Goal: Task Accomplishment & Management: Manage account settings

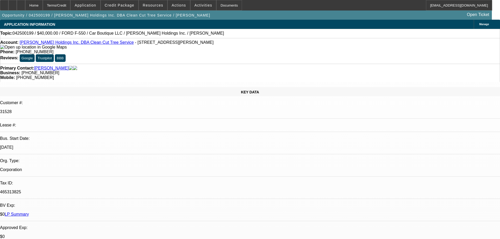
select select "0.2"
select select "2"
select select "0"
select select "6"
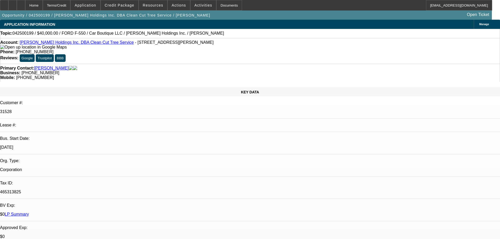
select select "0"
select select "2"
select select "0"
select select "6"
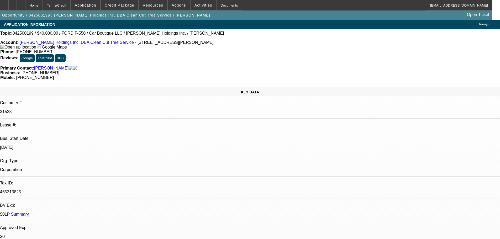
select select "0.2"
select select "2"
select select "0"
select select "6"
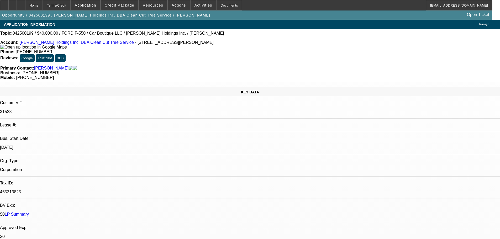
select select "0.15"
select select "2"
select select "0"
select select "6"
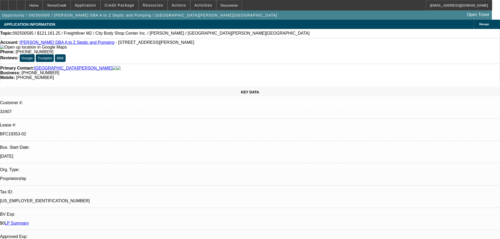
select select "0"
select select "6"
select select "0"
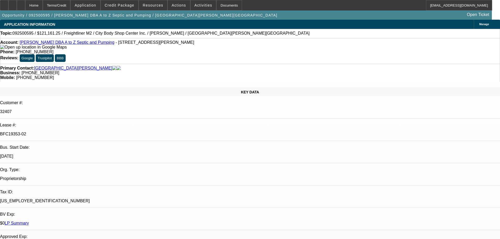
select select "0"
select select "6"
select select "0"
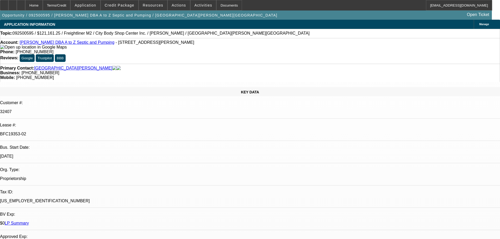
select select "0"
select select "6"
select select "0"
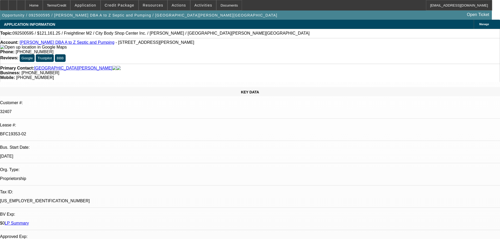
select select "6"
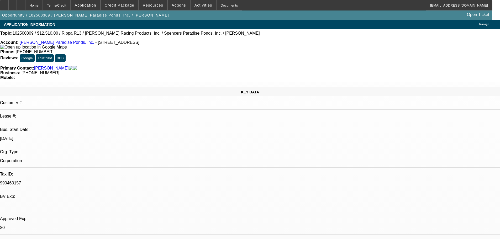
select select "0.1"
select select "2"
select select "0.1"
select select "4"
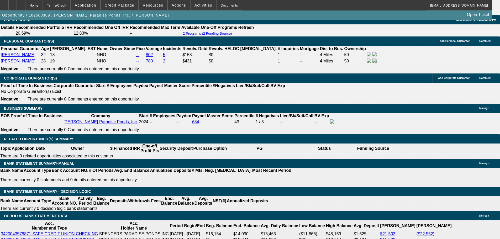
scroll to position [787, 0]
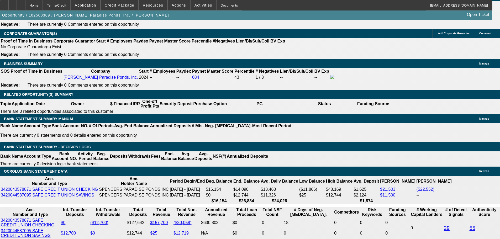
drag, startPoint x: 409, startPoint y: 95, endPoint x: 407, endPoint y: 87, distance: 8.1
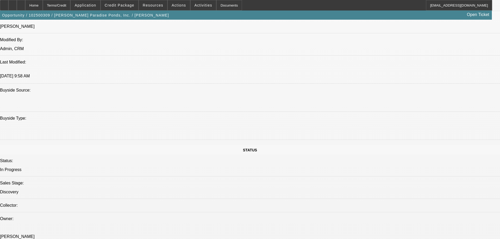
drag, startPoint x: 238, startPoint y: 151, endPoint x: 223, endPoint y: 96, distance: 56.6
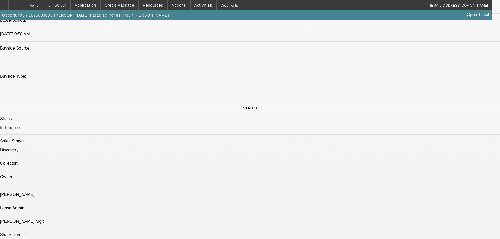
scroll to position [401, 0]
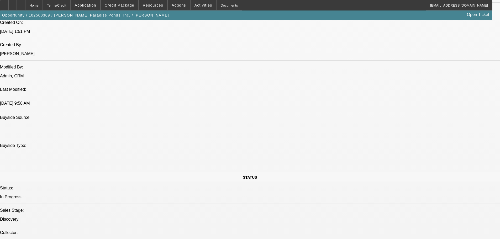
drag, startPoint x: 213, startPoint y: 89, endPoint x: 150, endPoint y: 91, distance: 63.0
drag, startPoint x: 152, startPoint y: 88, endPoint x: 176, endPoint y: 89, distance: 24.2
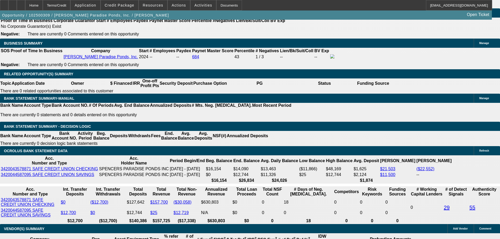
scroll to position [847, 0]
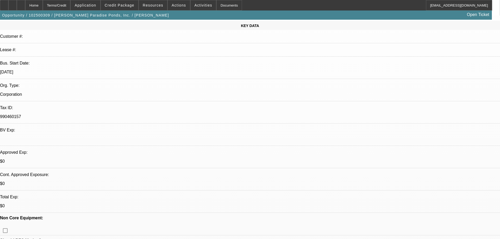
scroll to position [0, 0]
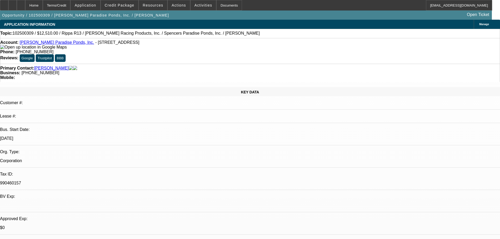
drag, startPoint x: 200, startPoint y: 49, endPoint x: 200, endPoint y: 44, distance: 5.0
drag, startPoint x: 210, startPoint y: 59, endPoint x: 187, endPoint y: 58, distance: 23.1
click at [187, 71] on div "Business: (916) 500-9403" at bounding box center [249, 73] width 499 height 5
click at [20, 71] on strong "Business:" at bounding box center [10, 73] width 20 height 4
drag, startPoint x: 187, startPoint y: 59, endPoint x: 218, endPoint y: 59, distance: 30.2
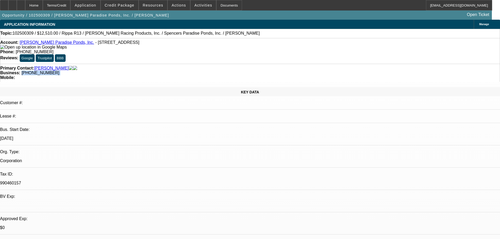
click at [218, 71] on div "Business: (916) 500-9403" at bounding box center [249, 73] width 499 height 5
click at [215, 71] on div "Business: (916) 500-9403" at bounding box center [249, 73] width 499 height 5
drag, startPoint x: 213, startPoint y: 59, endPoint x: 187, endPoint y: 59, distance: 25.7
click at [187, 71] on div "Business: (916) 500-9403" at bounding box center [249, 73] width 499 height 5
click at [20, 71] on strong "Business:" at bounding box center [10, 73] width 20 height 4
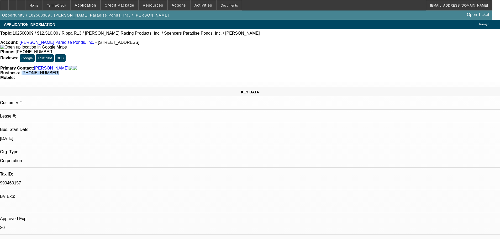
drag, startPoint x: 188, startPoint y: 58, endPoint x: 215, endPoint y: 60, distance: 26.8
click at [215, 64] on div "Primary Contact: Miller, Spencer Business: (916) 500-9403 Mobile:" at bounding box center [250, 73] width 500 height 18
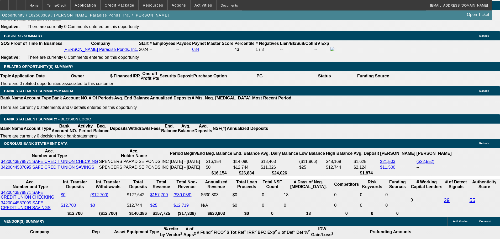
scroll to position [734, 0]
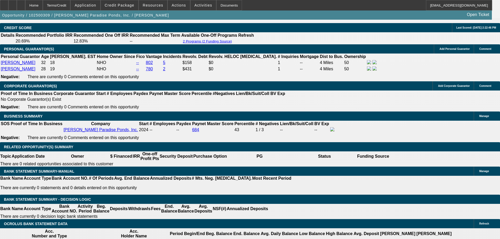
drag, startPoint x: 248, startPoint y: 153, endPoint x: 222, endPoint y: 150, distance: 26.9
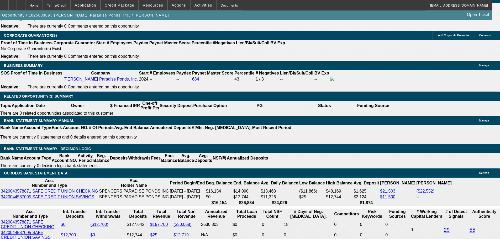
scroll to position [839, 0]
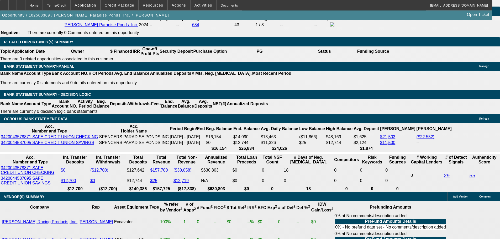
drag, startPoint x: 126, startPoint y: 43, endPoint x: 84, endPoint y: 43, distance: 42.0
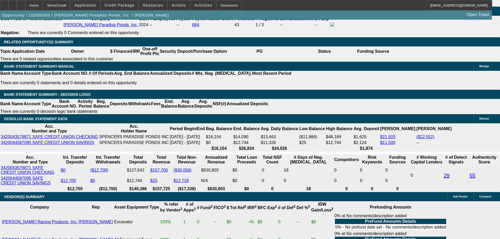
drag, startPoint x: 84, startPoint y: 41, endPoint x: 141, endPoint y: 48, distance: 57.0
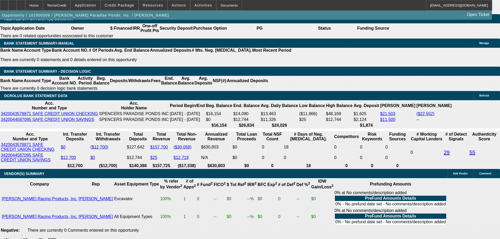
scroll to position [813, 0]
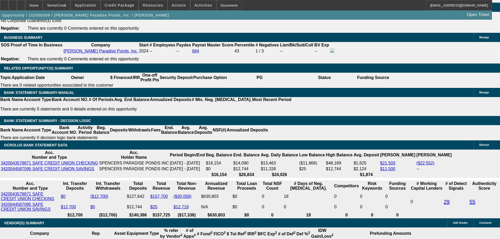
drag, startPoint x: 163, startPoint y: 121, endPoint x: 162, endPoint y: 115, distance: 6.6
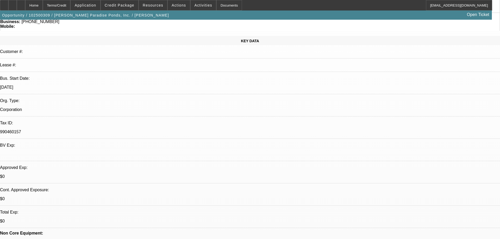
scroll to position [0, 0]
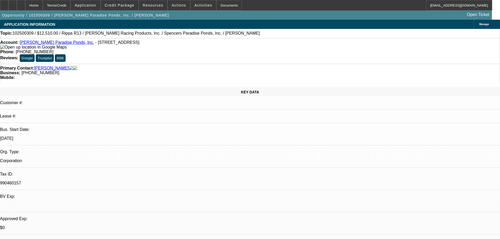
drag, startPoint x: 167, startPoint y: 139, endPoint x: 159, endPoint y: 84, distance: 55.1
drag, startPoint x: 213, startPoint y: 59, endPoint x: 188, endPoint y: 58, distance: 25.2
click at [188, 71] on div "Business: (916) 500-9403" at bounding box center [249, 73] width 499 height 5
click at [59, 71] on span "[PHONE_NUMBER]" at bounding box center [41, 73] width 38 height 4
drag, startPoint x: 185, startPoint y: 58, endPoint x: 214, endPoint y: 59, distance: 28.6
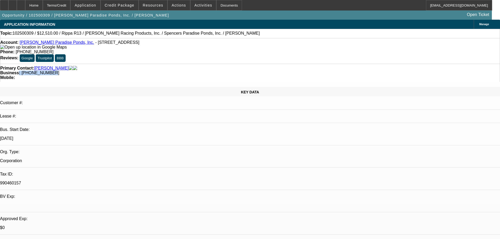
click at [211, 71] on div "Business: (916) 500-9403" at bounding box center [249, 73] width 499 height 5
click at [214, 71] on div "Business: (916) 500-9403" at bounding box center [249, 73] width 499 height 5
drag, startPoint x: 213, startPoint y: 59, endPoint x: 187, endPoint y: 58, distance: 25.7
click at [187, 71] on div "Business: (916) 500-9403" at bounding box center [249, 73] width 499 height 5
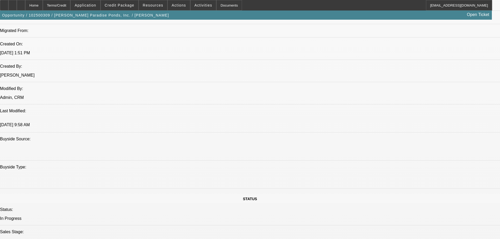
drag, startPoint x: 122, startPoint y: 100, endPoint x: 137, endPoint y: 163, distance: 64.9
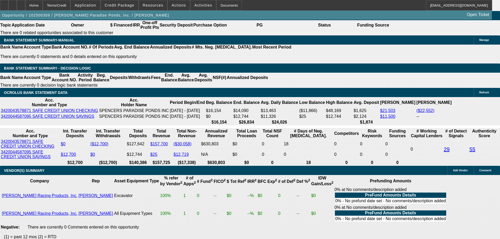
scroll to position [816, 0]
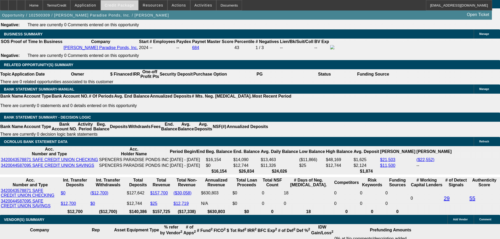
click at [134, 1] on span at bounding box center [119, 5] width 37 height 13
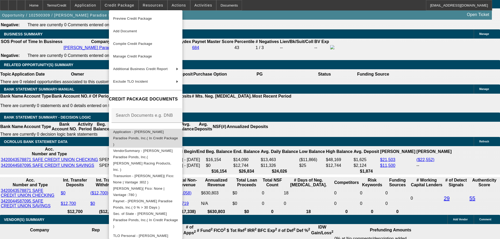
click at [178, 133] on span "Application - Spencer's Paradise Ponds, Inc.( In Credit Package )" at bounding box center [145, 138] width 65 height 17
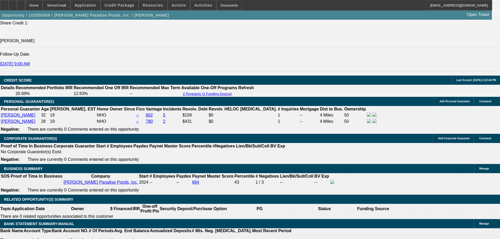
scroll to position [90, 0]
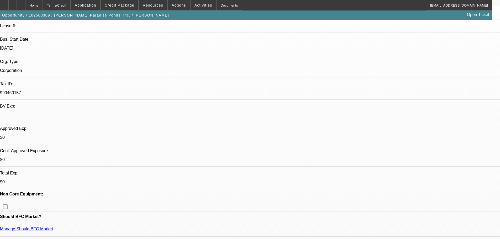
drag, startPoint x: 228, startPoint y: 140, endPoint x: 228, endPoint y: 59, distance: 80.2
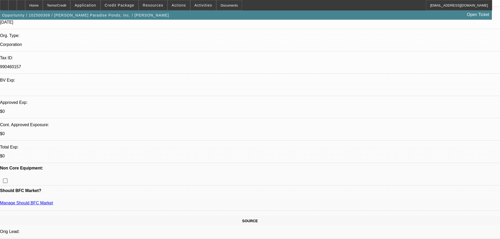
drag, startPoint x: 184, startPoint y: 118, endPoint x: 184, endPoint y: 181, distance: 63.5
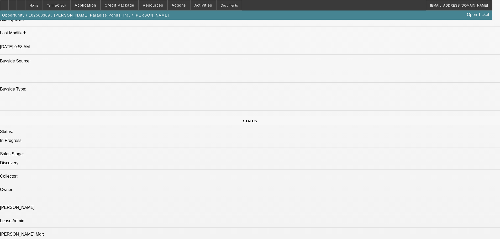
drag, startPoint x: 186, startPoint y: 106, endPoint x: 185, endPoint y: 177, distance: 70.8
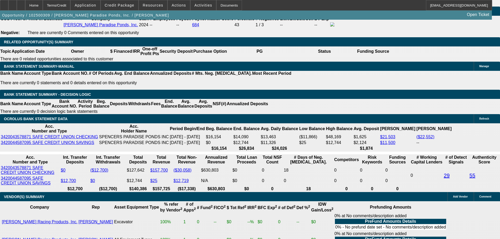
scroll to position [839, 0]
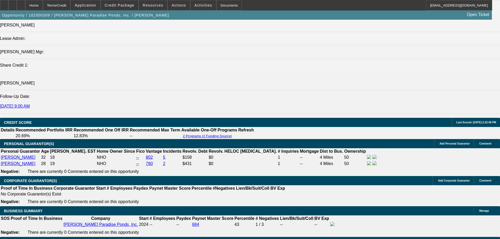
drag, startPoint x: 192, startPoint y: 165, endPoint x: 182, endPoint y: 122, distance: 44.5
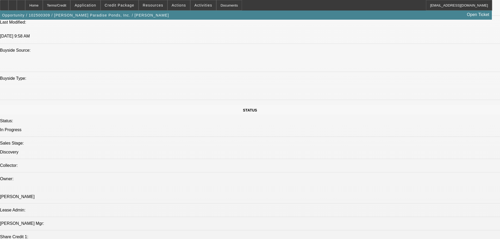
scroll to position [0, 0]
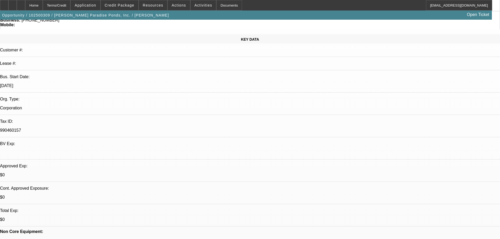
drag, startPoint x: 189, startPoint y: 116, endPoint x: 185, endPoint y: 82, distance: 34.8
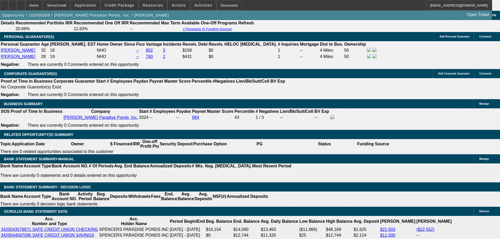
scroll to position [787, 0]
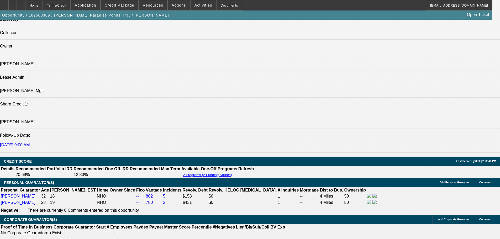
drag, startPoint x: 187, startPoint y: 198, endPoint x: 197, endPoint y: 106, distance: 92.6
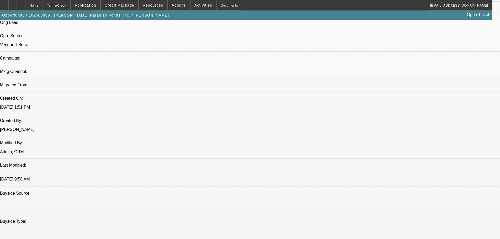
scroll to position [187, 0]
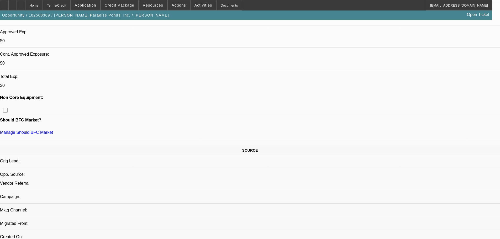
drag, startPoint x: 188, startPoint y: 151, endPoint x: 185, endPoint y: 88, distance: 63.8
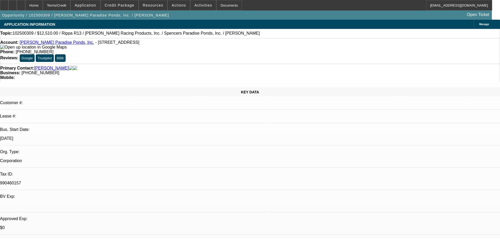
drag, startPoint x: 194, startPoint y: 153, endPoint x: 195, endPoint y: 113, distance: 39.9
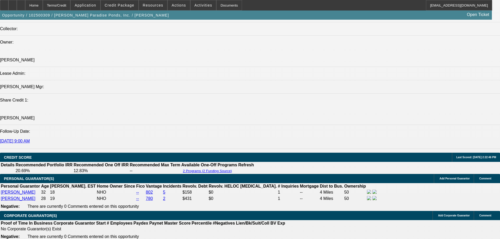
drag, startPoint x: 199, startPoint y: 223, endPoint x: 200, endPoint y: 203, distance: 19.1
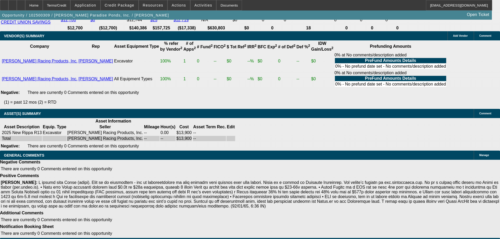
drag, startPoint x: 214, startPoint y: 164, endPoint x: 219, endPoint y: 215, distance: 51.1
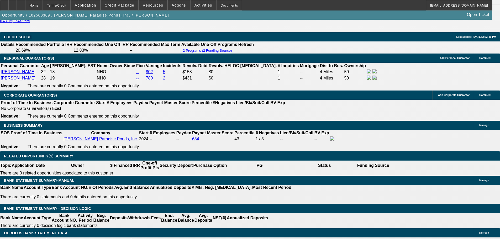
scroll to position [75, 0]
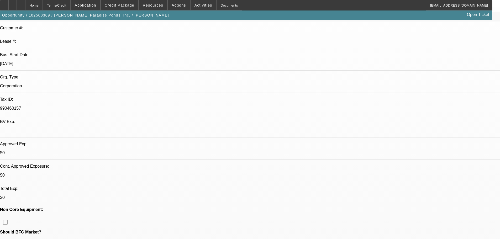
drag, startPoint x: 219, startPoint y: 215, endPoint x: 219, endPoint y: 110, distance: 105.2
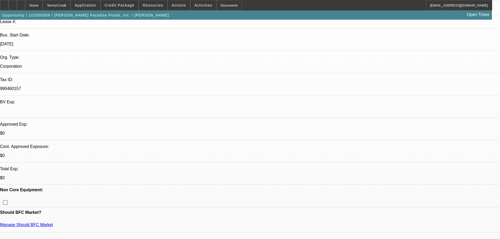
drag, startPoint x: 207, startPoint y: 158, endPoint x: 200, endPoint y: 144, distance: 16.3
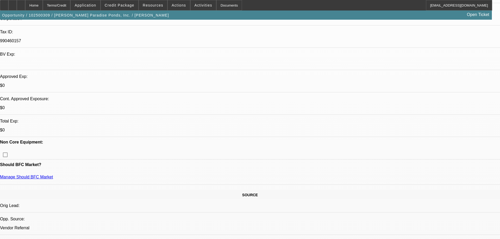
scroll to position [58, 0]
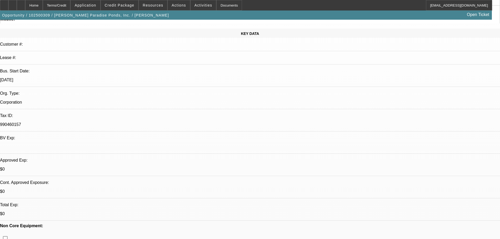
drag, startPoint x: 200, startPoint y: 144, endPoint x: 200, endPoint y: 50, distance: 94.1
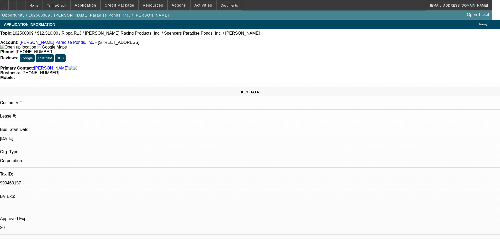
drag, startPoint x: 227, startPoint y: 164, endPoint x: 217, endPoint y: 84, distance: 81.1
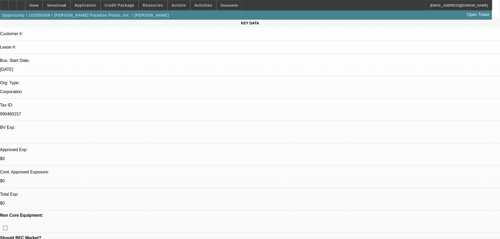
drag, startPoint x: 218, startPoint y: 116, endPoint x: 217, endPoint y: 164, distance: 48.3
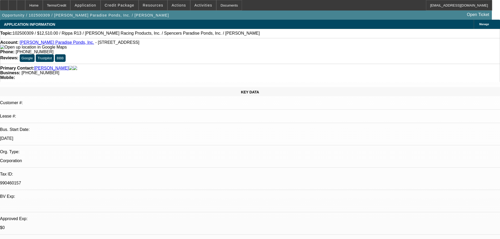
drag, startPoint x: 215, startPoint y: 158, endPoint x: 210, endPoint y: 78, distance: 79.8
drag, startPoint x: 193, startPoint y: 143, endPoint x: 192, endPoint y: 137, distance: 7.0
drag, startPoint x: 195, startPoint y: 143, endPoint x: 192, endPoint y: 131, distance: 12.4
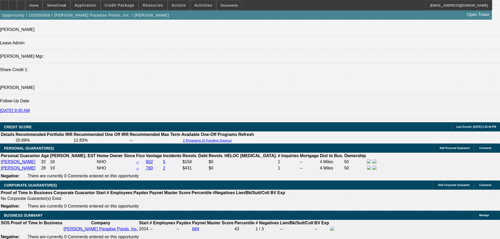
scroll to position [778, 0]
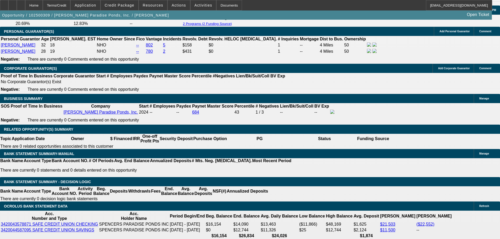
drag, startPoint x: 195, startPoint y: 143, endPoint x: 203, endPoint y: 204, distance: 61.9
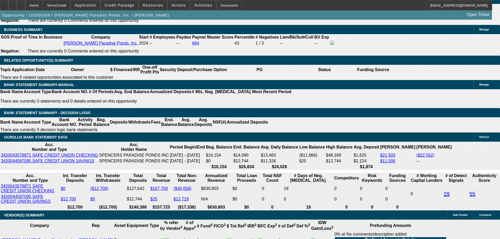
scroll to position [857, 0]
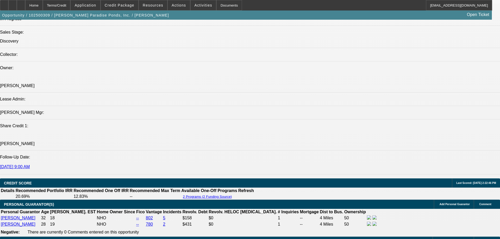
drag, startPoint x: 191, startPoint y: 143, endPoint x: 186, endPoint y: 122, distance: 21.4
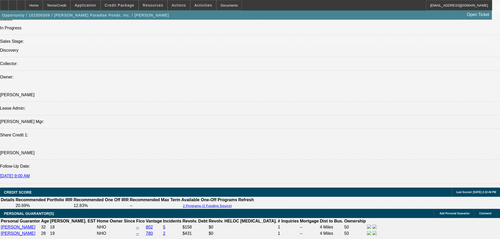
drag, startPoint x: 184, startPoint y: 130, endPoint x: 185, endPoint y: 117, distance: 12.3
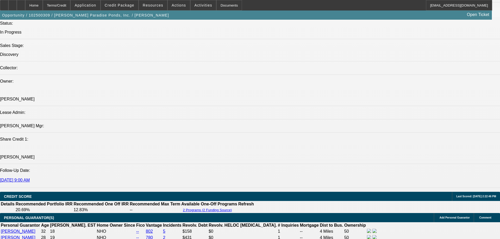
scroll to position [0, 0]
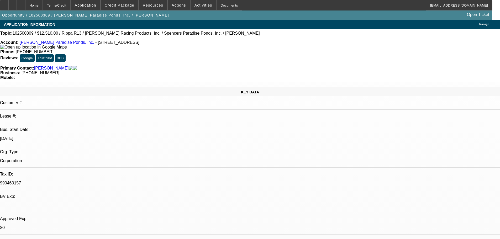
drag, startPoint x: 214, startPoint y: 55, endPoint x: 210, endPoint y: 26, distance: 29.6
drag, startPoint x: 224, startPoint y: 158, endPoint x: 215, endPoint y: 103, distance: 56.3
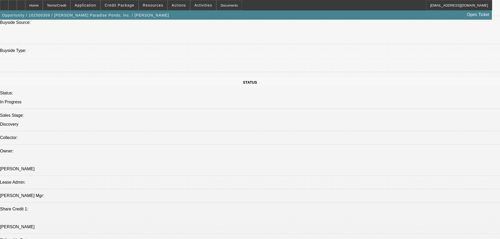
drag, startPoint x: 195, startPoint y: 141, endPoint x: 199, endPoint y: 160, distance: 19.8
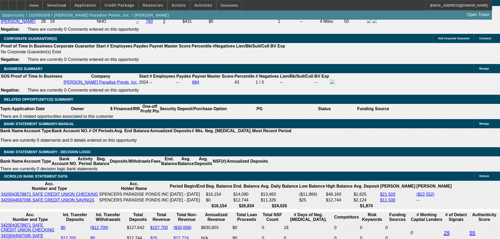
drag, startPoint x: 214, startPoint y: 131, endPoint x: 218, endPoint y: 166, distance: 35.1
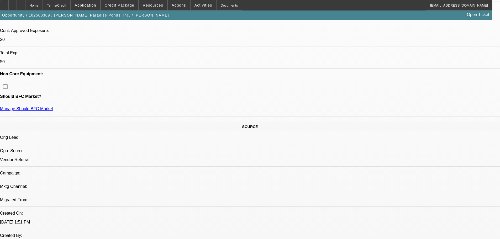
scroll to position [0, 0]
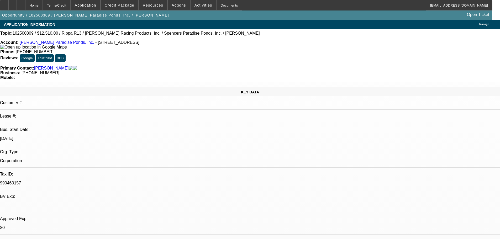
drag, startPoint x: 218, startPoint y: 166, endPoint x: 206, endPoint y: 61, distance: 105.8
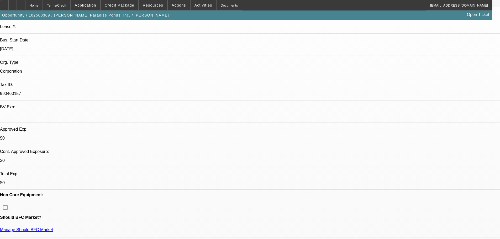
drag, startPoint x: 203, startPoint y: 79, endPoint x: 200, endPoint y: 106, distance: 26.9
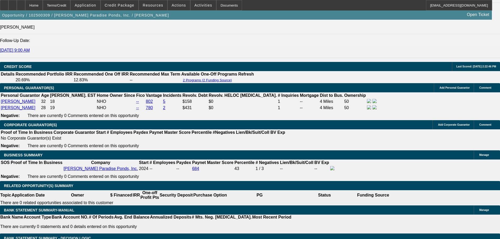
drag, startPoint x: 198, startPoint y: 73, endPoint x: 198, endPoint y: 102, distance: 29.1
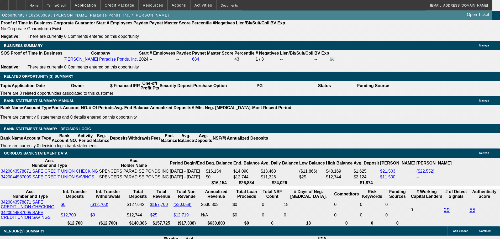
scroll to position [712, 0]
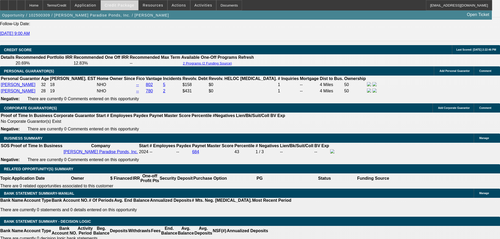
click at [126, 8] on span at bounding box center [119, 5] width 37 height 13
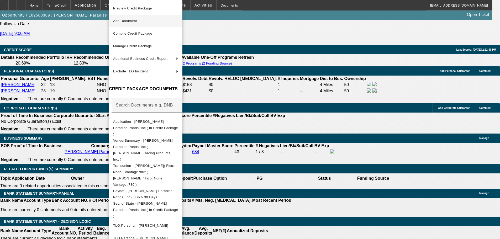
click at [171, 19] on span "Add Document" at bounding box center [145, 21] width 65 height 6
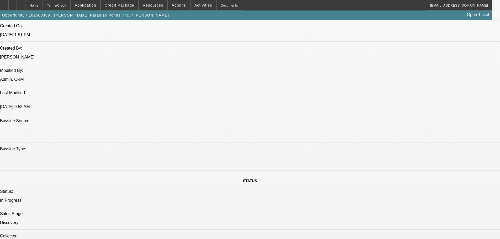
scroll to position [450, 0]
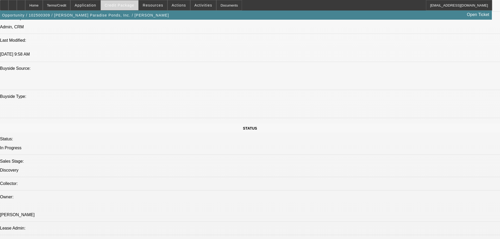
click at [122, 7] on span "Credit Package" at bounding box center [120, 5] width 30 height 4
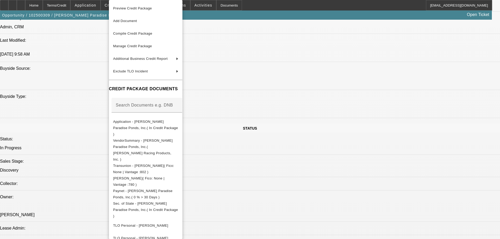
click at [74, 41] on div at bounding box center [250, 119] width 500 height 239
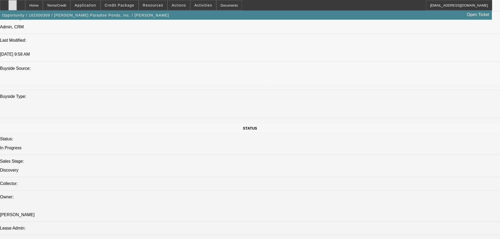
click at [13, 3] on icon at bounding box center [13, 3] width 0 height 0
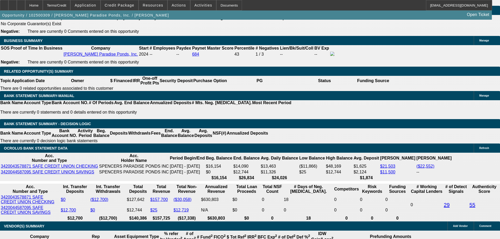
drag, startPoint x: 253, startPoint y: 157, endPoint x: 254, endPoint y: 168, distance: 10.8
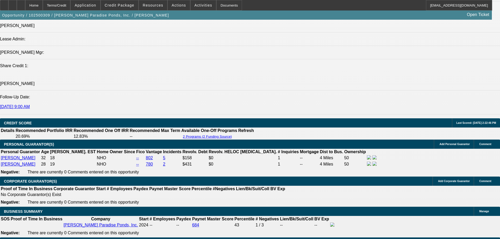
scroll to position [562, 0]
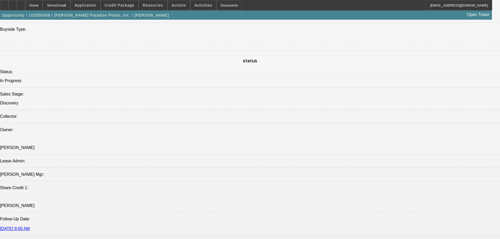
scroll to position [0, 0]
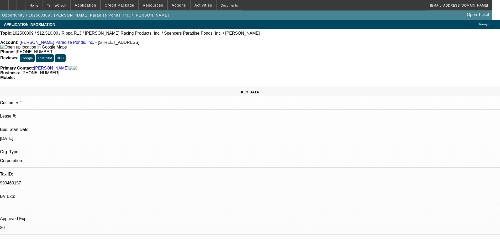
drag, startPoint x: 206, startPoint y: 118, endPoint x: 218, endPoint y: 56, distance: 63.4
click at [121, 1] on span at bounding box center [119, 5] width 37 height 13
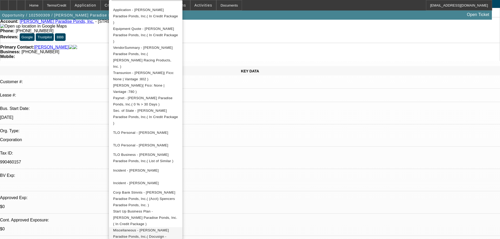
scroll to position [52, 0]
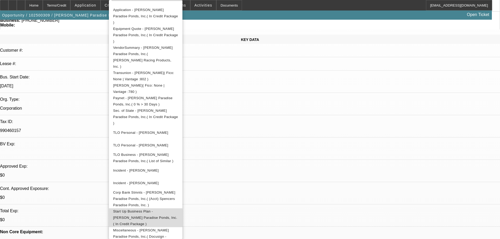
click at [172, 209] on span "Start Up Business Plan - Spencer's Paradise Ponds, Inc.( In Credit Package )" at bounding box center [145, 217] width 64 height 17
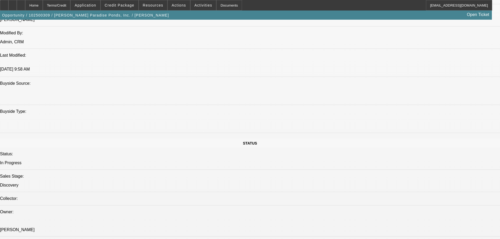
scroll to position [534, 0]
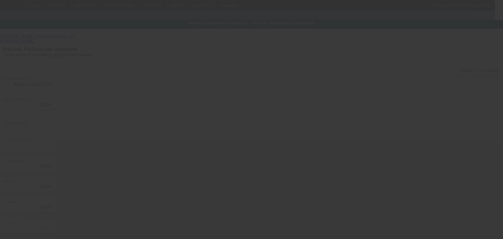
type input "$13,900.00"
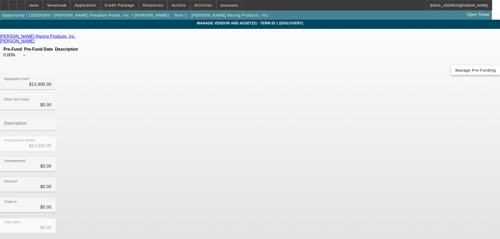
click at [455, 72] on span "Manage Pre-Funding" at bounding box center [475, 70] width 40 height 4
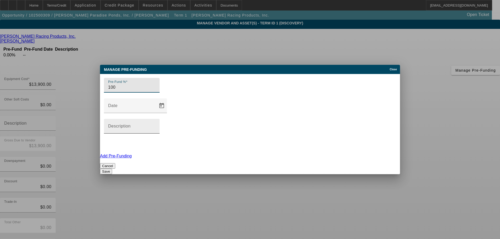
type input "100"
click at [155, 125] on input "Description" at bounding box center [131, 128] width 47 height 6
click at [155, 125] on input "100 predunding" at bounding box center [131, 128] width 47 height 6
type input "100 prefunding"
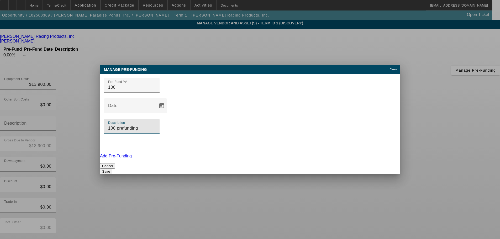
click at [112, 169] on button "Save" at bounding box center [106, 172] width 12 height 6
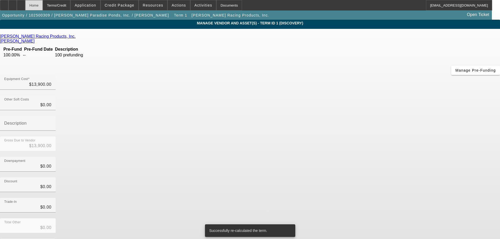
click at [43, 7] on div "Home" at bounding box center [34, 5] width 18 height 10
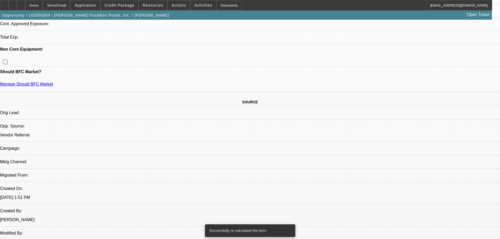
select select "0.1"
select select "2"
select select "0.1"
select select "4"
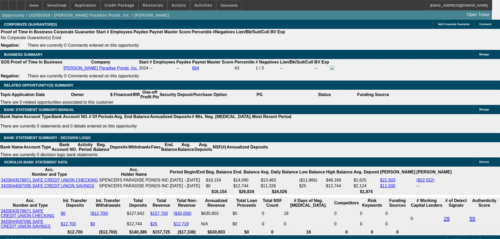
scroll to position [837, 0]
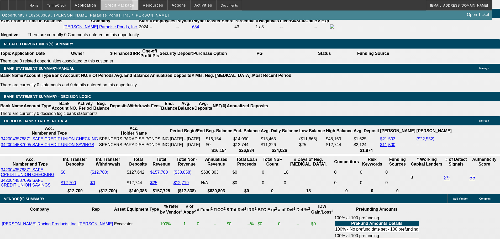
click at [124, 5] on span "Credit Package" at bounding box center [120, 5] width 30 height 4
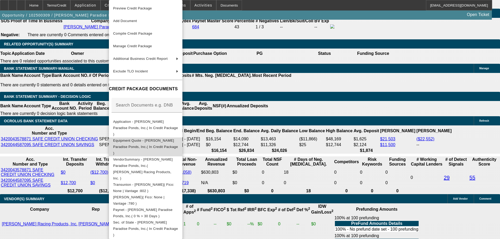
click at [161, 139] on button "Equipment Quote - Spencer's Paradise Ponds, Inc.( In Credit Package )" at bounding box center [145, 146] width 73 height 19
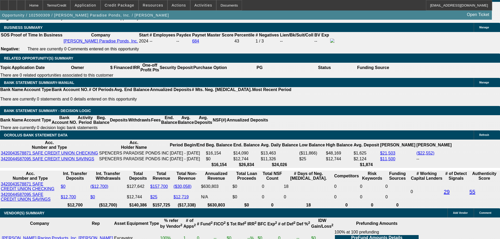
scroll to position [811, 0]
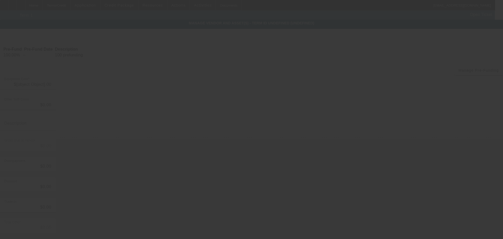
type input "$13,900.00"
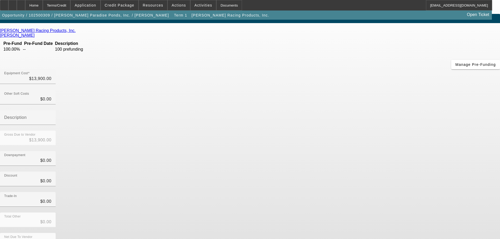
scroll to position [7, 0]
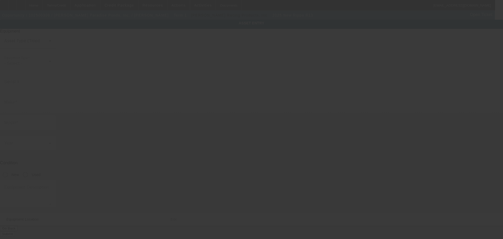
type input "Rippa"
type input "R13"
radio input "true"
type textarea "Rippa R13 Pro Mini Excavator"
type input "1875 Diesel Dr. #8"
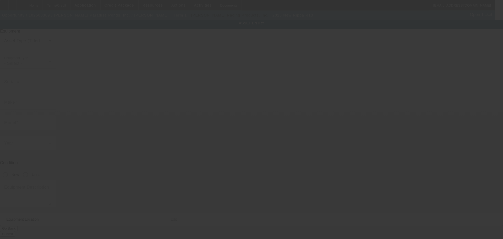
type input "Sacramento"
type input "95838"
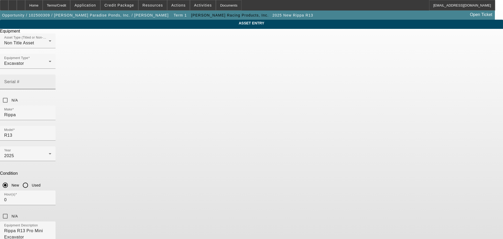
click at [51, 81] on input "Serial #" at bounding box center [27, 84] width 47 height 6
paste input "R20250811033"
type input "R20250811033"
click at [51, 228] on textarea "Rippa R13 Pro Mini Excavator" at bounding box center [27, 237] width 47 height 19
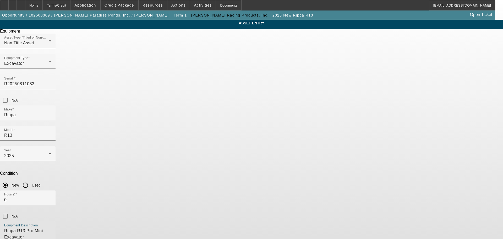
click at [51, 228] on textarea "Rippa R13 Pro Mini Excavator" at bounding box center [27, 237] width 47 height 19
click at [51, 228] on textarea "Rippa R13 Kubota D722 Incling Rake and attachments" at bounding box center [27, 237] width 47 height 19
drag, startPoint x: 297, startPoint y: 171, endPoint x: 296, endPoint y: 168, distance: 4.2
click at [51, 228] on textarea "Rippa R13 Kubota D722 Incling Rake/ attachments" at bounding box center [27, 237] width 47 height 19
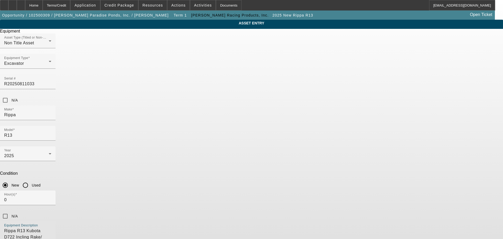
type textarea "Rippa R13 Kubota D722 Incling Rake/ attachments & accessories"
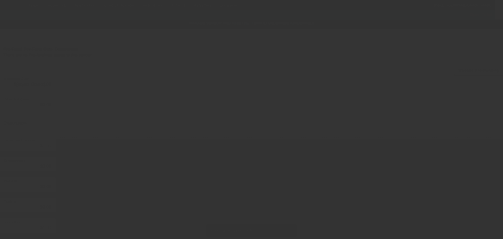
type input "$13,900.00"
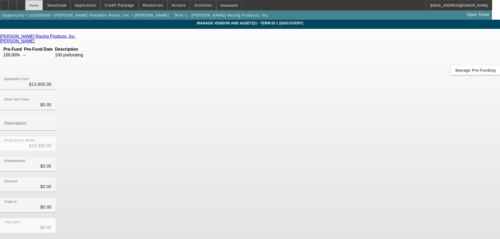
click at [43, 4] on div "Home" at bounding box center [34, 5] width 18 height 10
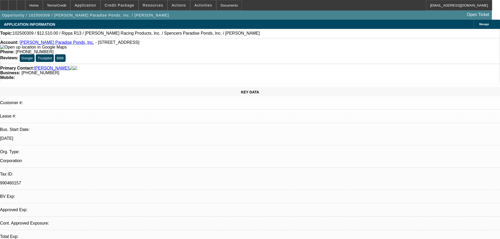
select select "0.1"
select select "2"
select select "0.1"
select select "4"
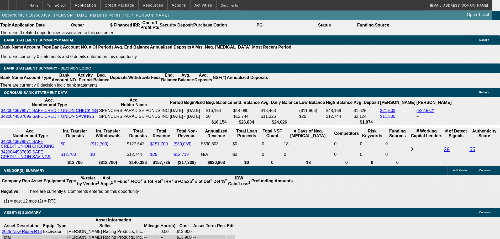
scroll to position [895, 0]
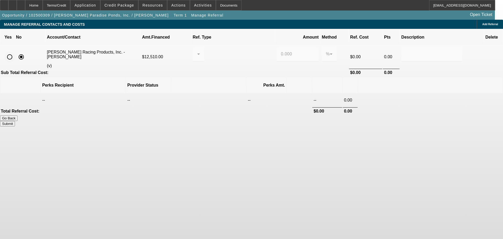
click at [15, 52] on input "radio" at bounding box center [9, 57] width 10 height 10
radio input "true"
click at [284, 61] on div at bounding box center [298, 64] width 42 height 6
click at [200, 50] on div at bounding box center [198, 54] width 3 height 15
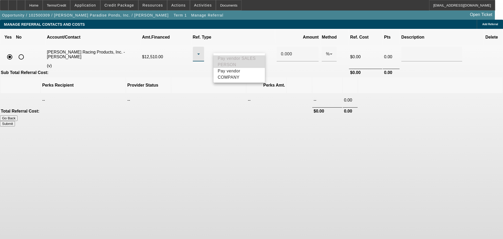
click at [246, 61] on span "Pay vendor SALES PERSON" at bounding box center [239, 61] width 43 height 13
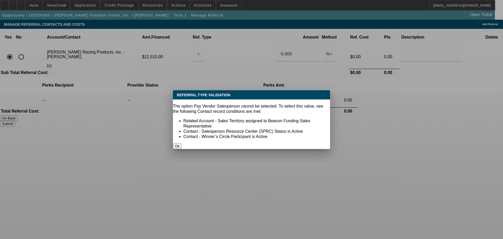
click at [182, 143] on button "Ok" at bounding box center [177, 146] width 9 height 6
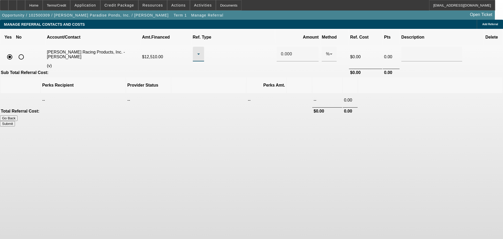
click at [197, 51] on div at bounding box center [197, 54] width 0 height 6
click at [245, 81] on mat-option "Pay vendor COMPANY" at bounding box center [239, 74] width 51 height 13
click at [286, 49] on div "0.000" at bounding box center [298, 54] width 34 height 15
drag, startPoint x: 280, startPoint y: 46, endPoint x: 262, endPoint y: 46, distance: 17.8
click at [262, 46] on tr "Larsen Racing Products, Inc. - Larsen, Randy (v) $12,510.00 Pay vendor COMPANY …" at bounding box center [252, 57] width 502 height 23
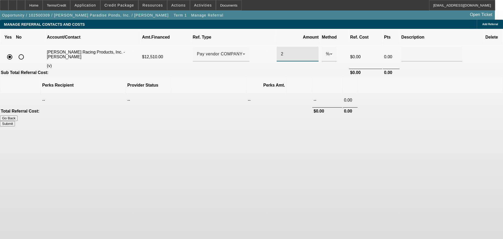
click at [327, 165] on body "Home Terms/Credit Application Credit Package Resources Actions Activities Docum…" at bounding box center [251, 119] width 503 height 239
click at [15, 121] on button "Submit" at bounding box center [7, 124] width 15 height 6
type input "2.000"
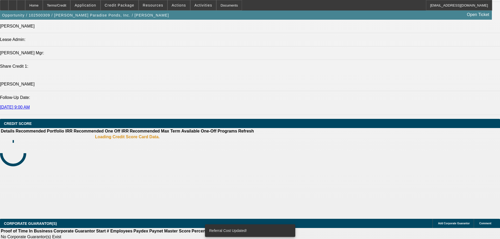
select select "0.1"
select select "2"
select select "0.1"
select select "4"
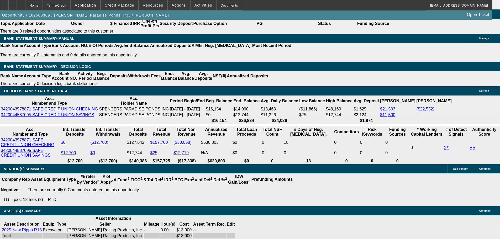
scroll to position [897, 0]
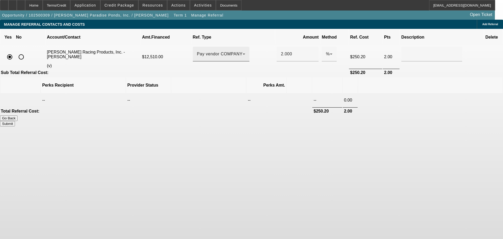
click at [229, 52] on span "Pay vendor COMPANY" at bounding box center [220, 54] width 46 height 4
click at [247, 78] on span "Pay vendor COMPANY" at bounding box center [235, 74] width 34 height 13
click at [281, 51] on input "2.000" at bounding box center [298, 54] width 34 height 6
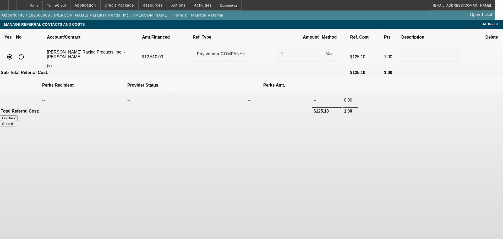
click at [364, 217] on body "Home Terms/Credit Application Credit Package Resources Actions Activities Docum…" at bounding box center [251, 119] width 503 height 239
click at [15, 121] on button "Submit" at bounding box center [7, 124] width 15 height 6
type input "1.000"
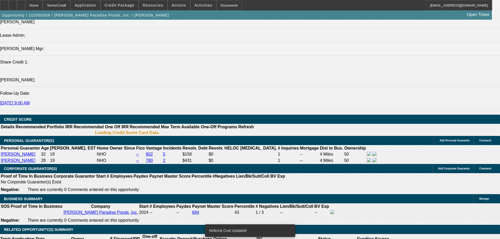
select select "0.1"
select select "2"
select select "0.1"
select select "4"
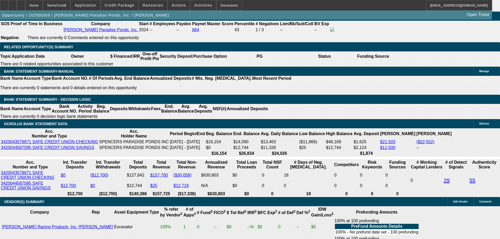
scroll to position [897, 0]
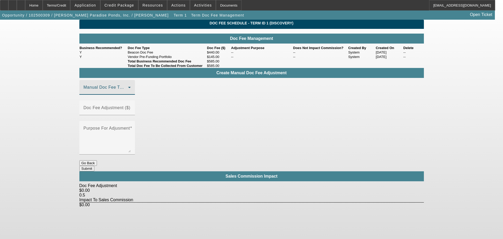
click at [128, 93] on span at bounding box center [106, 89] width 45 height 6
click at [134, 127] on mat-option "Beacon Doc Fee" at bounding box center [115, 125] width 70 height 13
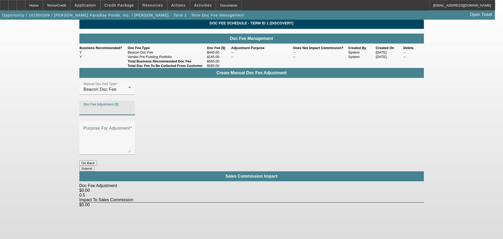
click at [131, 113] on input "Doc Fee Adjustment ($)" at bounding box center [107, 110] width 47 height 6
type input "$100.00"
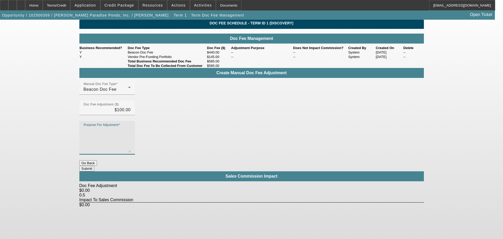
click at [131, 127] on textarea "Purpose For Adjusment" at bounding box center [107, 139] width 47 height 25
type textarea "up"
click at [94, 166] on button "Submit" at bounding box center [86, 169] width 15 height 6
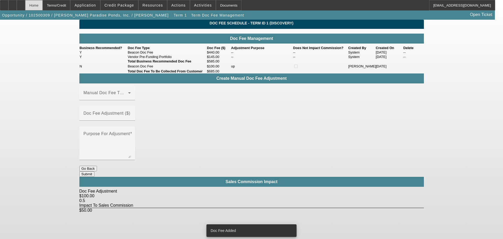
click at [43, 6] on div "Home" at bounding box center [34, 5] width 18 height 10
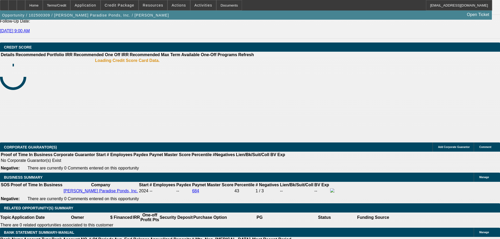
select select "0.1"
select select "2"
select select "0.1"
select select "4"
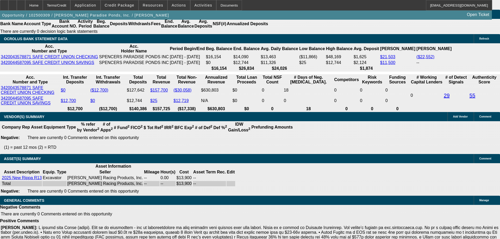
drag, startPoint x: 207, startPoint y: 162, endPoint x: 171, endPoint y: 177, distance: 38.6
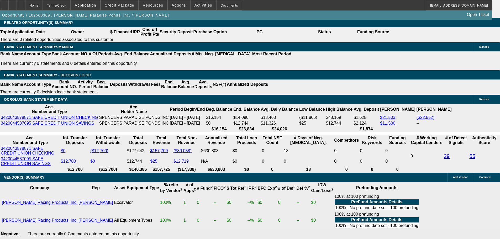
scroll to position [844, 0]
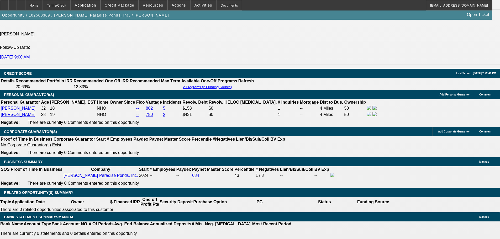
scroll to position [635, 0]
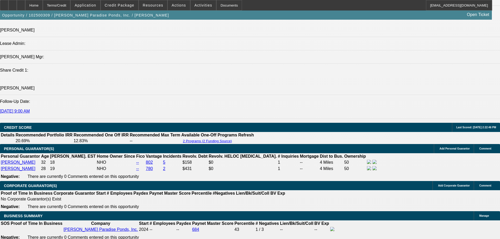
click at [25, 7] on div at bounding box center [21, 5] width 8 height 10
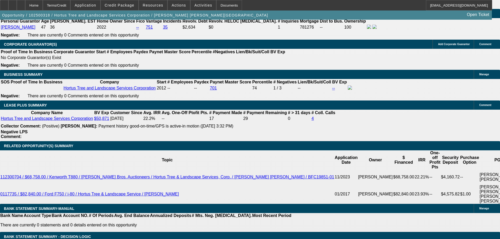
scroll to position [811, 0]
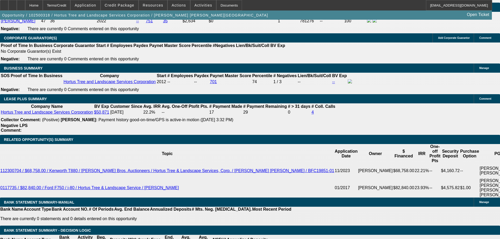
select select "0.1"
select select "2"
select select "0"
select select "6"
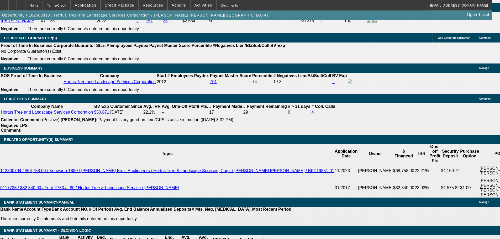
select select "0.1"
select select "2"
select select "0"
select select "6"
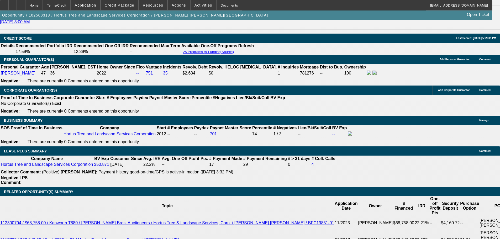
scroll to position [759, 0]
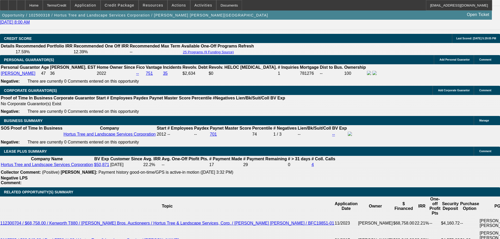
drag, startPoint x: 363, startPoint y: 175, endPoint x: 384, endPoint y: 189, distance: 25.4
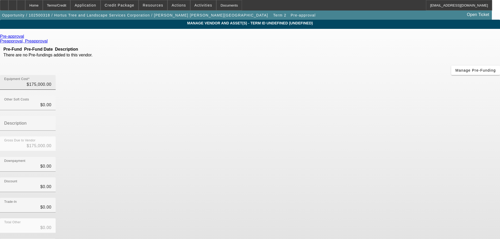
type input "175000"
click at [51, 81] on input "175000" at bounding box center [27, 84] width 47 height 6
type input "$0.00"
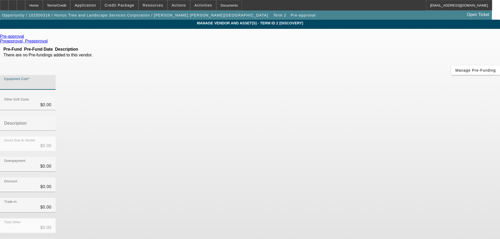
type input "1"
type input "$1.00"
type input "10"
type input "$10.00"
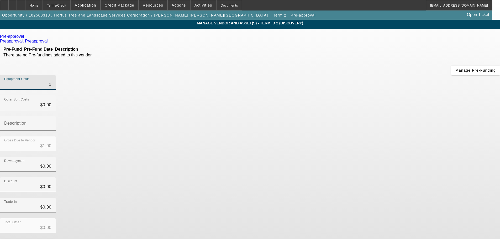
type input "$10.00"
type input "100"
type input "$100.00"
type input "1000"
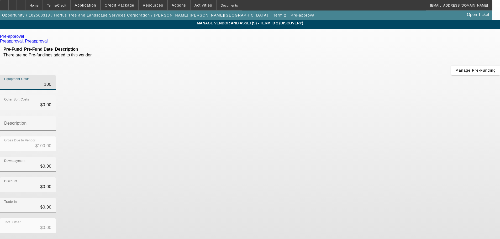
type input "$1,000.00"
type input "10000"
type input "$10,000.00"
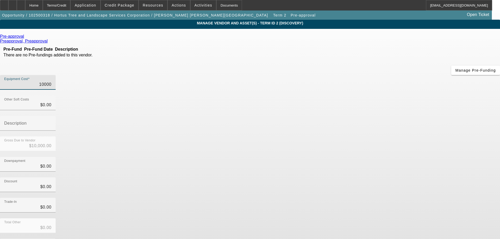
type input "100000"
type input "$100,000.00"
click at [360, 218] on div "Total Other $0.00" at bounding box center [250, 228] width 500 height 20
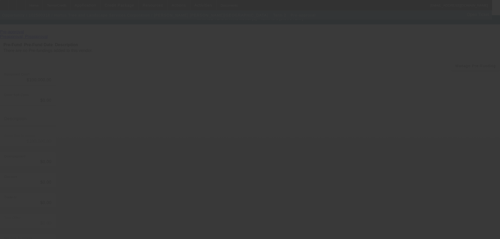
scroll to position [7, 0]
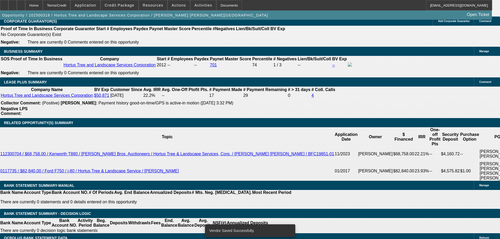
select select "0.1"
select select "2"
select select "0"
select select "6"
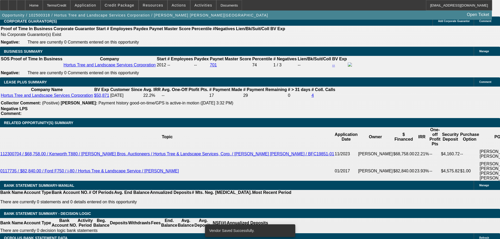
select select "0.1"
select select "2"
select select "0"
select select "6"
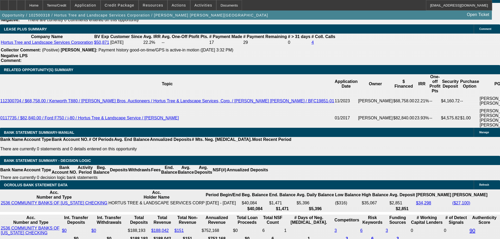
type input "UNKNOWN"
type input "6"
type input "60"
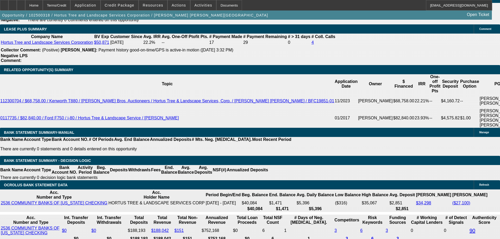
type input "$31,335.02"
type input "$15,667.51"
type input "$0.20"
type input "$0.10"
type input "60"
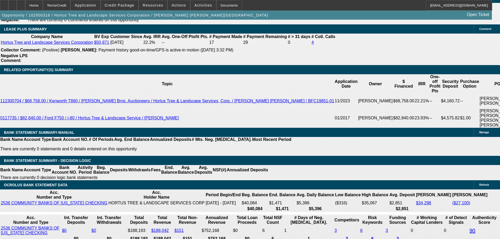
type input "17500"
type input "$10,000.00"
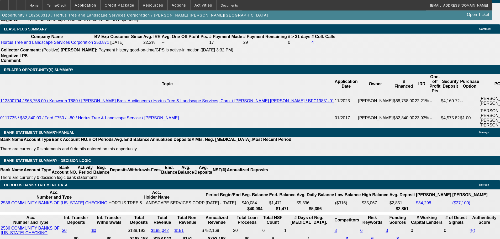
type input "15"
type input "$3,076.88"
type input "$1,538.44"
type input "$4,282.18"
type input "$2,141.09"
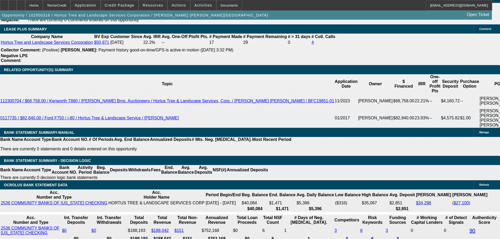
type input "15.1"
type input "$4,291.64"
type input "$2,145.82"
type input "15.1"
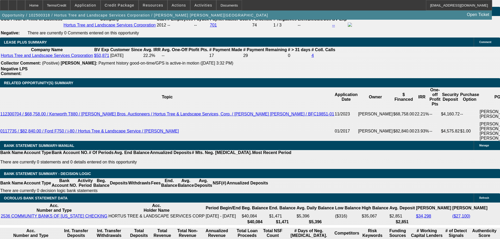
scroll to position [802, 0]
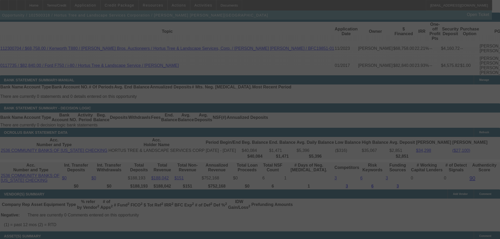
scroll to position [907, 0]
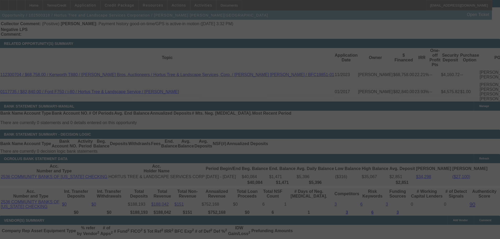
select select "0.1"
select select "2"
select select "0"
select select "6"
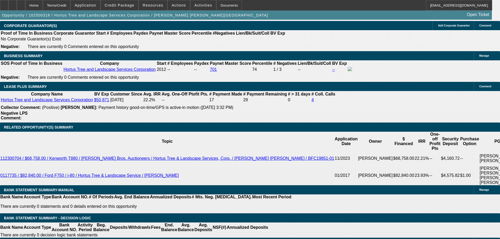
scroll to position [871, 0]
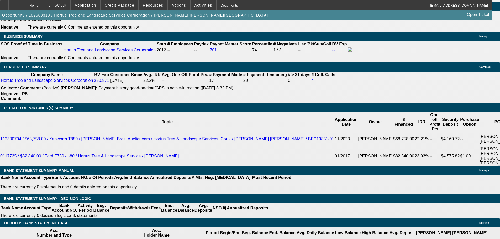
scroll to position [792, 0]
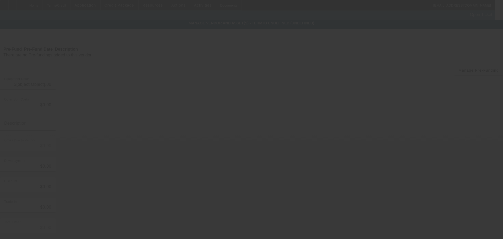
type input "$100,000.00"
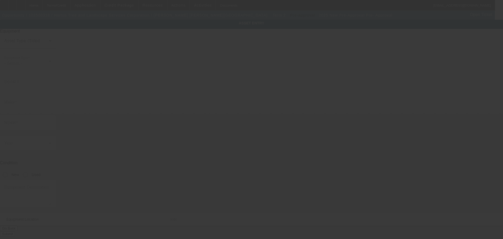
type input "Pre-Approval"
type input "Pre- Approval"
radio input "true"
type textarea "New Forestry Bucket Truck"
type input "220 Karr Rd"
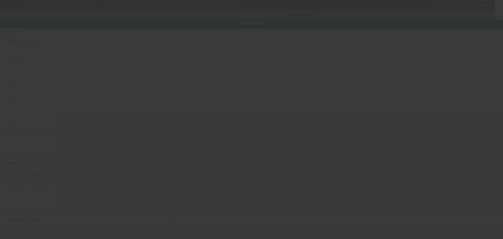
type input "Colorado Springs"
type input "80916"
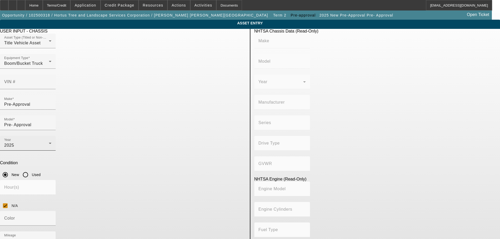
click at [49, 142] on div "2025" at bounding box center [26, 145] width 45 height 6
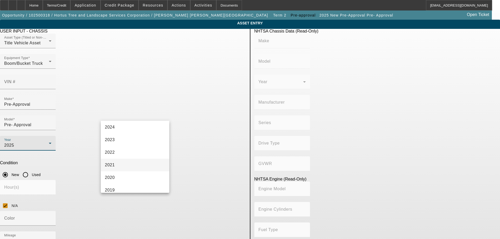
scroll to position [52, 0]
click at [132, 155] on mat-option "2022" at bounding box center [135, 152] width 69 height 13
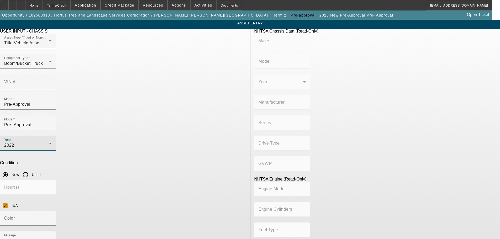
type textarea "Slightly used Forestry Bucket Truck"
click at [51, 231] on div "Mileage 100" at bounding box center [27, 238] width 47 height 15
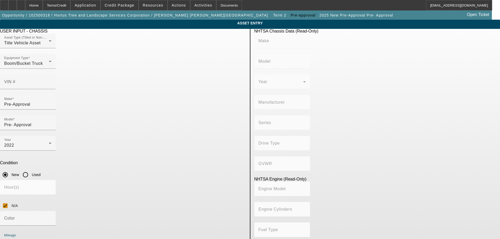
type input "1"
type input "70000"
click at [49, 137] on app-asset-collateral-manage "ASSET ENTRY Delete asset USER INPUT - CHASSIS Asset Type (Titled or Non-Titled)…" at bounding box center [250, 167] width 500 height 294
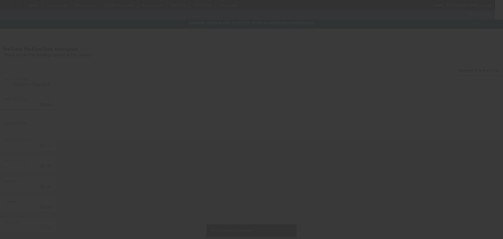
type input "$100,000.00"
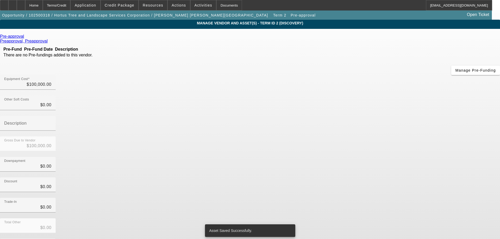
scroll to position [7, 0]
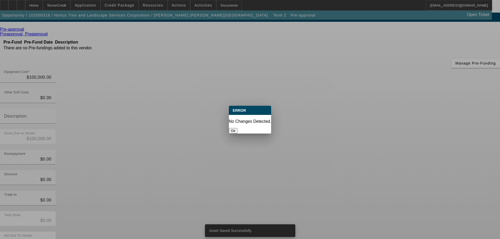
click at [237, 128] on button "Ok" at bounding box center [233, 131] width 9 height 6
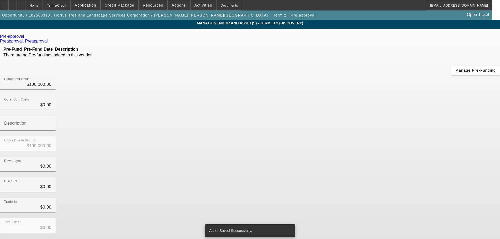
scroll to position [7, 0]
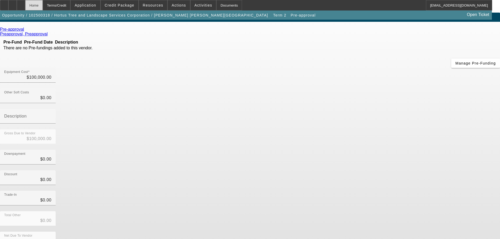
click at [43, 5] on div "Home" at bounding box center [34, 5] width 18 height 10
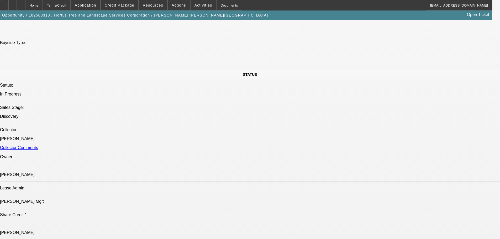
select select "0.1"
select select "2"
select select "0"
select select "6"
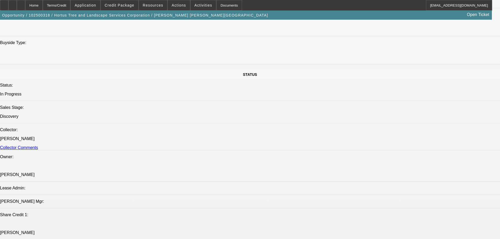
select select "0.1"
select select "2"
select select "0"
select select "6"
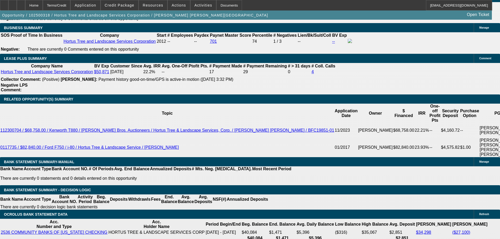
scroll to position [809, 0]
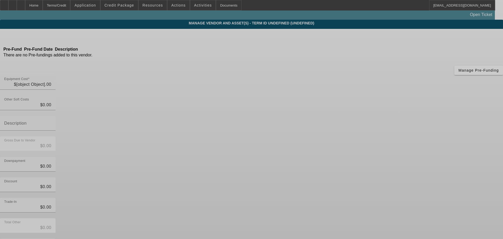
type input "$100,000.00"
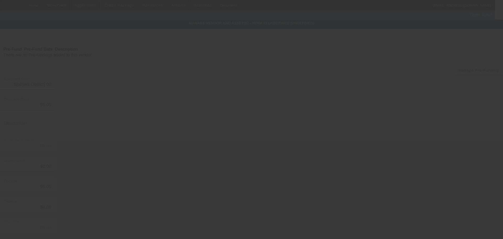
type input "$100,000.00"
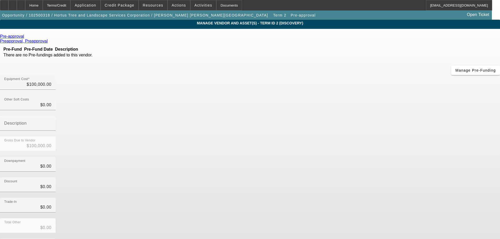
scroll to position [7, 0]
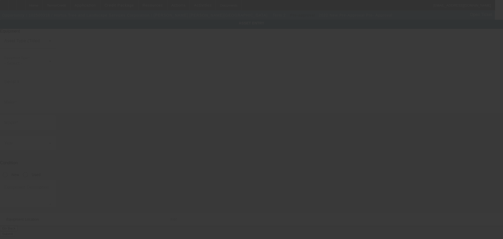
type input "Pre-Approval"
type input "Pre- Approval"
radio input "true"
type textarea "Slightly used Forestry Bucket Truck"
type input "220 Karr Rd"
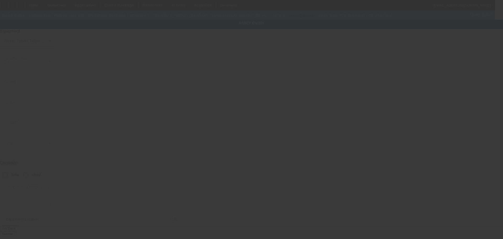
type input "Colorado Springs"
type input "80916"
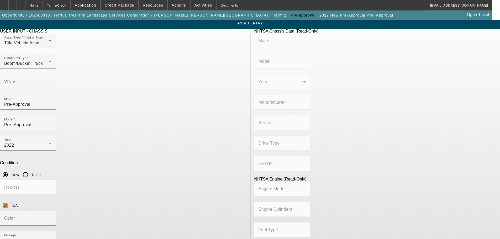
click at [31, 169] on input "Used" at bounding box center [25, 174] width 10 height 10
radio input "true"
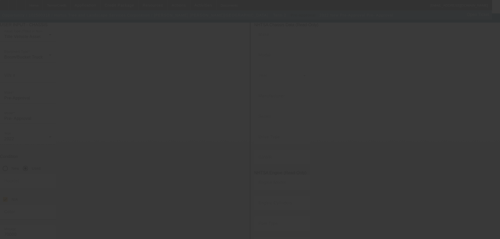
scroll to position [10, 0]
type input "$100,000.00"
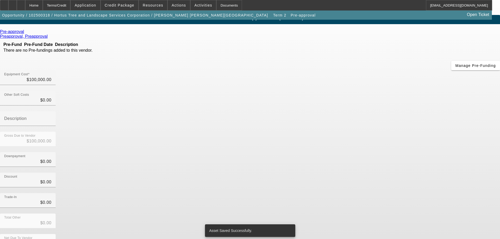
scroll to position [7, 0]
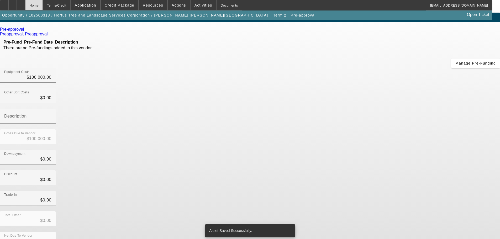
click at [43, 5] on div "Home" at bounding box center [34, 5] width 18 height 10
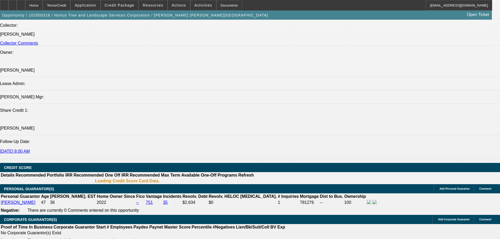
select select "0.1"
select select "2"
select select "0"
select select "6"
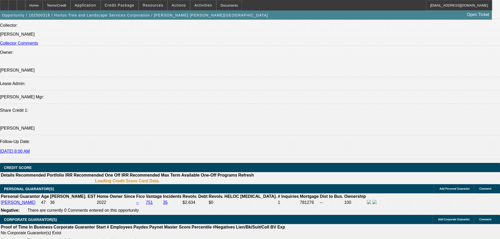
select select "0.1"
select select "2"
select select "0"
select select "6"
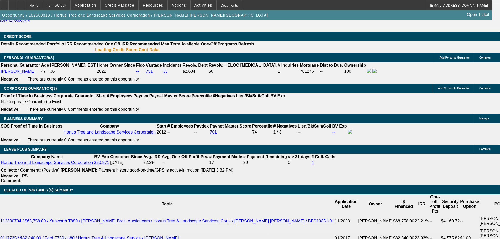
scroll to position [759, 0]
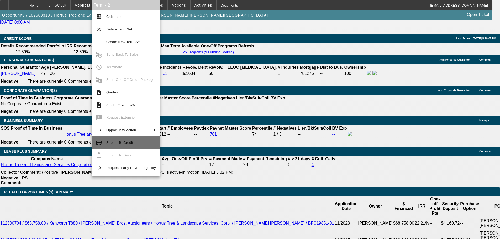
click at [141, 142] on span "Submit To Credit" at bounding box center [131, 143] width 50 height 6
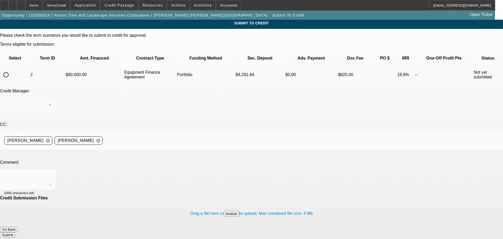
click at [11, 69] on input "radio" at bounding box center [6, 74] width 10 height 10
radio input "true"
click at [51, 173] on textarea at bounding box center [27, 179] width 47 height 13
click at [56, 112] on div at bounding box center [28, 115] width 56 height 6
click at [49, 102] on div at bounding box center [26, 105] width 45 height 6
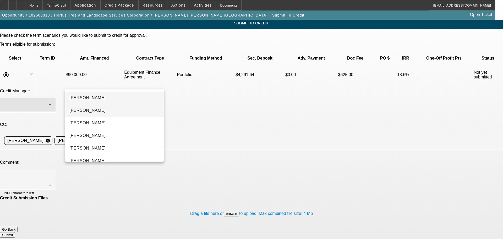
click at [129, 108] on mat-option "Arida, George" at bounding box center [114, 110] width 99 height 13
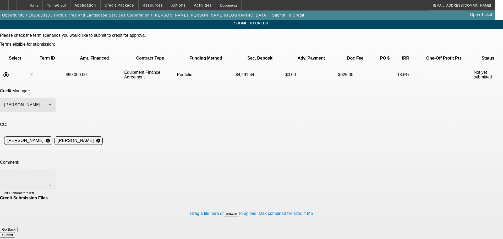
click at [51, 173] on textarea at bounding box center [27, 179] width 47 height 13
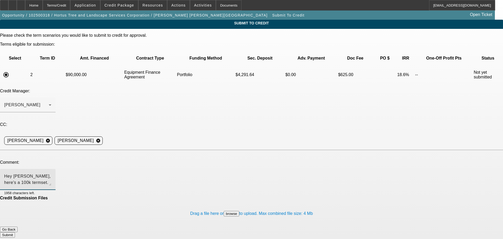
click at [51, 173] on textarea "Hey George, here's a 100k termset. Thanks!" at bounding box center [27, 179] width 47 height 13
type textarea "Hey George, here's a 100k termset. Changed to 60 months since there will likely…"
click at [15, 232] on button "Submit" at bounding box center [7, 235] width 15 height 6
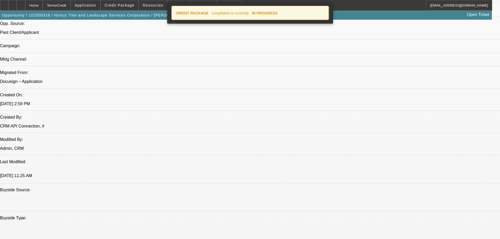
select select "0.1"
select select "2"
select select "0"
select select "6"
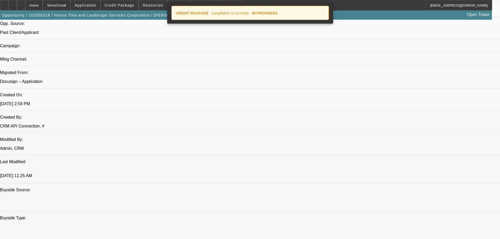
select select "0.1"
select select "2"
select select "0"
select select "6"
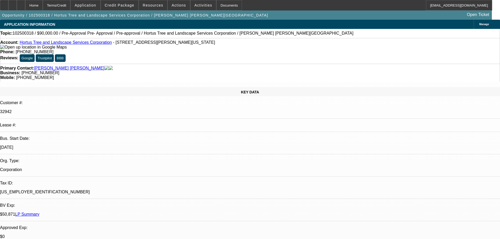
drag, startPoint x: 272, startPoint y: 189, endPoint x: 237, endPoint y: 63, distance: 129.9
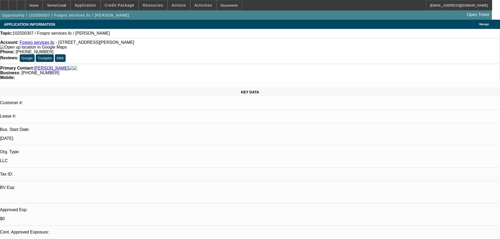
select select "0"
select select "2"
select select "0.1"
select select "4"
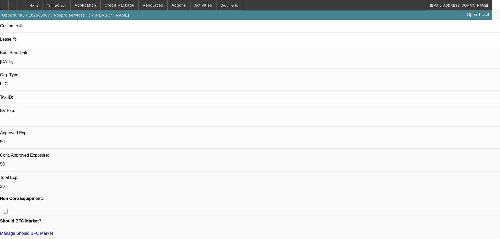
scroll to position [131, 0]
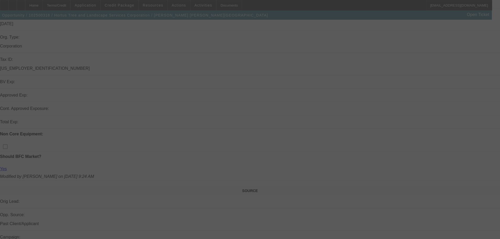
scroll to position [131, 0]
select select "0.1"
select select "2"
select select "0"
select select "0.1"
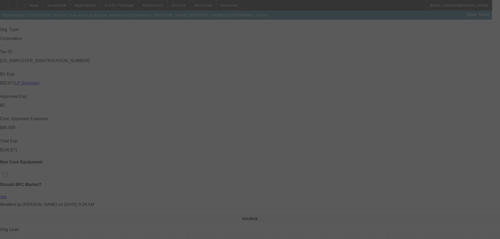
select select "2"
select select "0"
select select "0.1"
select select "2"
select select "0"
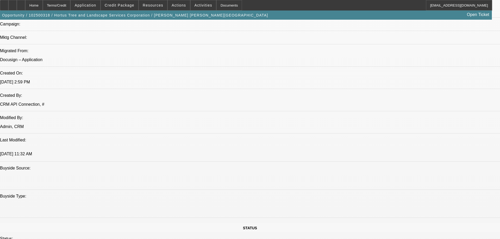
drag, startPoint x: 178, startPoint y: 147, endPoint x: 178, endPoint y: 151, distance: 3.1
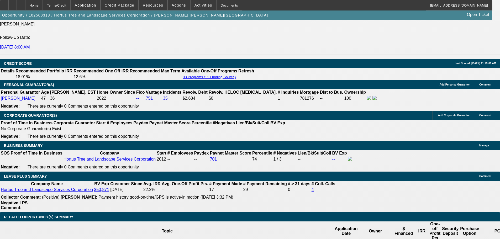
scroll to position [886, 0]
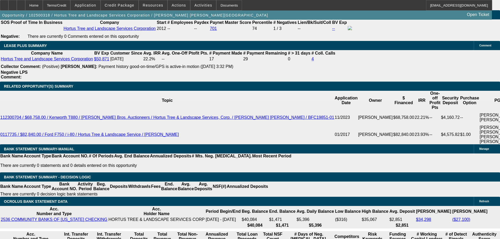
drag, startPoint x: 249, startPoint y: 140, endPoint x: 247, endPoint y: 147, distance: 7.5
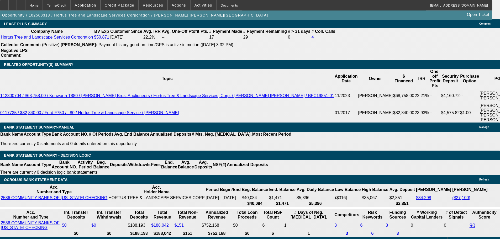
select select "1"
select select "2"
select select "6"
select select "1"
select select "2"
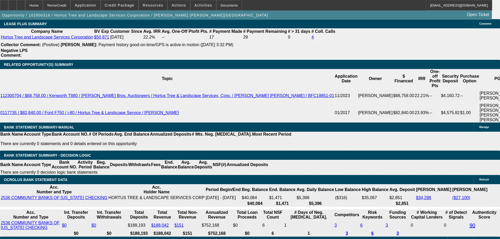
select select "6"
select select "1"
select select "2"
select select "6"
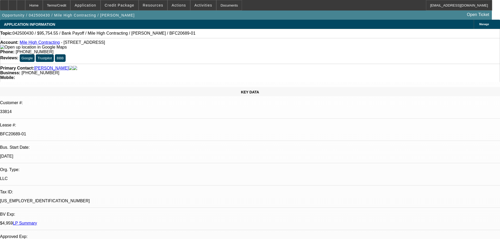
select select "0"
select select "0.1"
select select "4"
select select "0"
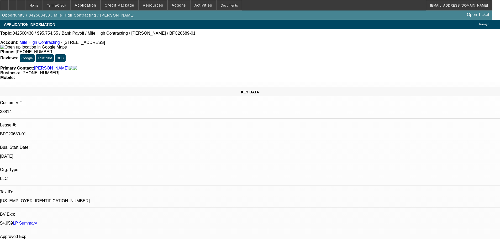
select select "0"
select select "0.1"
select select "4"
select select "0"
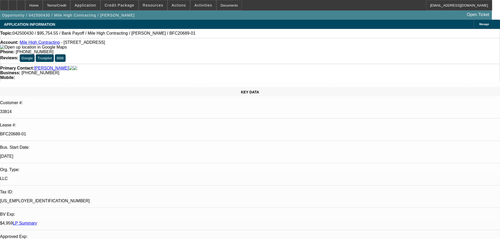
select select "0.1"
select select "4"
select select "0"
select select "0.1"
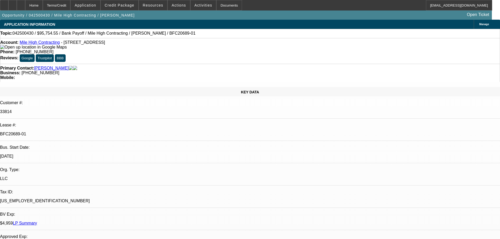
select select "4"
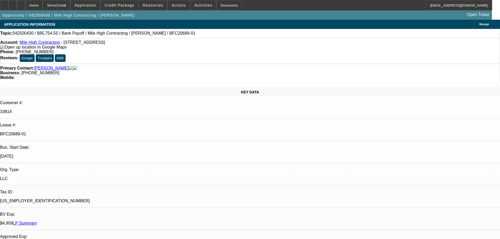
scroll to position [26, 0]
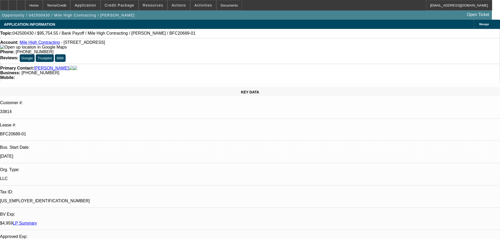
scroll to position [52, 0]
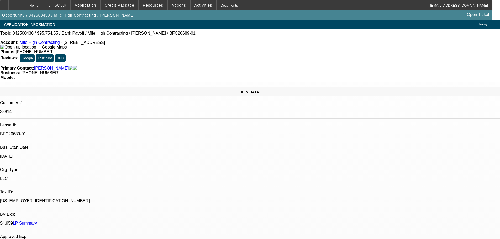
scroll to position [0, 0]
drag, startPoint x: 396, startPoint y: 86, endPoint x: 394, endPoint y: 72, distance: 14.5
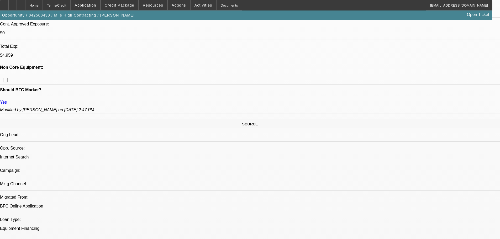
scroll to position [236, 0]
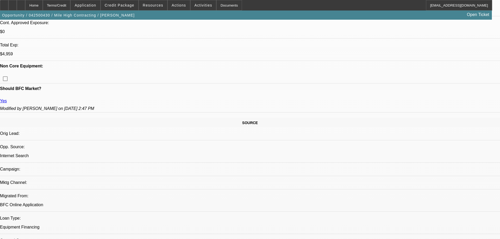
drag, startPoint x: 205, startPoint y: 128, endPoint x: 199, endPoint y: 127, distance: 6.9
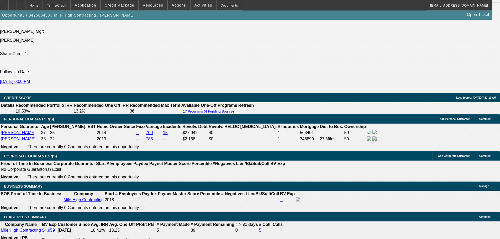
drag, startPoint x: 244, startPoint y: 105, endPoint x: 239, endPoint y: 201, distance: 95.8
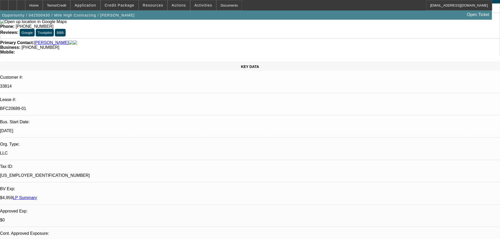
scroll to position [0, 0]
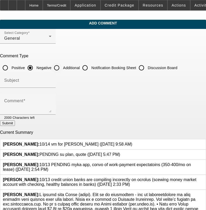
click at [62, 64] on input "Additional" at bounding box center [56, 67] width 10 height 10
radio input "true"
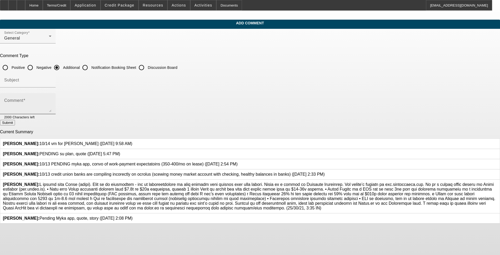
click at [51, 93] on div "Comment" at bounding box center [27, 103] width 47 height 21
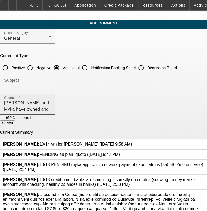
click at [51, 101] on textarea "[PERSON_NAME] and Myka have owned and operated" at bounding box center [27, 106] width 47 height 13
click at [47, 111] on textarea "[PERSON_NAME] and Myka have owned and operated SPP Inc for over a year now. The…" at bounding box center [27, 106] width 47 height 13
click at [51, 103] on textarea "[PERSON_NAME] and Myka have owned and operated SPP Inc for over a year now. The…" at bounding box center [27, 106] width 47 height 13
click at [51, 105] on textarea "[PERSON_NAME] and Myka have owned and operated SPP Inc for over a year now. The…" at bounding box center [27, 106] width 47 height 13
drag, startPoint x: 91, startPoint y: 109, endPoint x: 55, endPoint y: 110, distance: 35.7
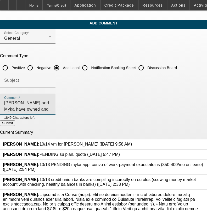
click at [51, 110] on textarea "[PERSON_NAME] and Myka have owned and operated SPP Inc for over a year now. The…" at bounding box center [27, 106] width 47 height 13
click at [51, 108] on textarea "[PERSON_NAME] and Myka have owned and operated SPP Inc for over a year now. The…" at bounding box center [27, 106] width 47 height 13
click at [51, 109] on textarea "[PERSON_NAME] and Myka have owned and operated SPP Inc for over a year now. The…" at bounding box center [27, 106] width 47 height 13
drag, startPoint x: 121, startPoint y: 106, endPoint x: 125, endPoint y: 109, distance: 4.9
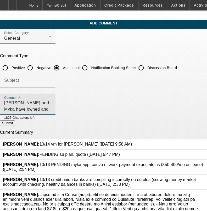
click at [51, 106] on textarea "[PERSON_NAME] and Myka have owned and operated SPP Inc for over a year now. The…" at bounding box center [27, 106] width 47 height 13
click at [51, 109] on textarea "[PERSON_NAME] and Myka have owned and operated SPP Inc for over a year now. The…" at bounding box center [27, 106] width 47 height 13
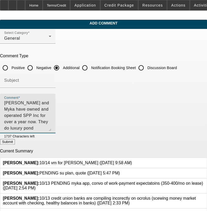
drag, startPoint x: 192, startPoint y: 110, endPoint x: 191, endPoint y: 129, distance: 18.6
click at [51, 129] on textarea "[PERSON_NAME] and Myka have owned and operated SPP Inc for over a year now. The…" at bounding box center [27, 115] width 47 height 31
click at [51, 117] on textarea "Spencer and Myka have owned and operated SPP Inc for over a year now. They do l…" at bounding box center [27, 115] width 47 height 31
type textarea "[PERSON_NAME] and Myka have owned and operated SPP Inc for over a year now. The…"
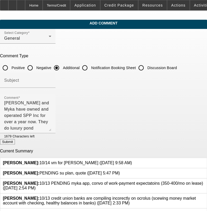
click at [15, 140] on button "Submit" at bounding box center [7, 142] width 15 height 6
radio input "true"
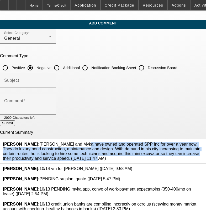
drag, startPoint x: 64, startPoint y: 156, endPoint x: 39, endPoint y: 142, distance: 28.6
click at [39, 142] on span "[PERSON_NAME]: [PERSON_NAME] and [PERSON_NAME] have owned and operated SPP Inc …" at bounding box center [101, 151] width 197 height 19
copy span "[PERSON_NAME] and Myka have owned and operated SPP Inc for over a year now. The…"
click at [147, 66] on input "Discussion Board" at bounding box center [141, 67] width 10 height 10
radio input "true"
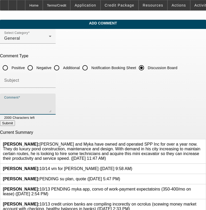
click at [51, 104] on textarea "Comment" at bounding box center [27, 106] width 47 height 13
paste textarea "[PERSON_NAME] and Myka have owned and operated SPP Inc for over a year now. The…"
type textarea "[PERSON_NAME] and Myka have owned and operated SPP Inc for over a year now. The…"
click at [15, 123] on button "Submit" at bounding box center [7, 123] width 15 height 6
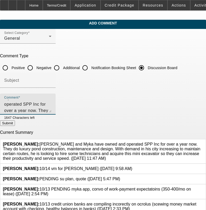
radio input "true"
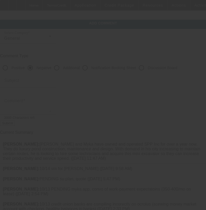
scroll to position [0, 0]
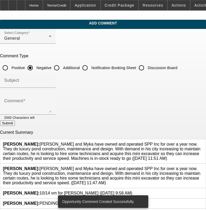
click at [203, 166] on icon at bounding box center [203, 166] width 0 height 0
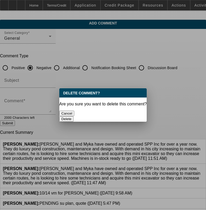
click at [74, 116] on button "Delete" at bounding box center [66, 119] width 14 height 6
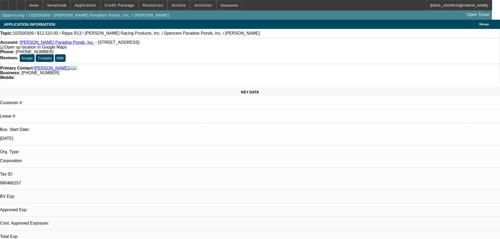
select select "0.1"
select select "2"
select select "0.1"
select select "4"
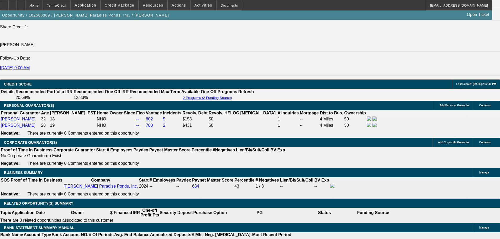
scroll to position [645, 0]
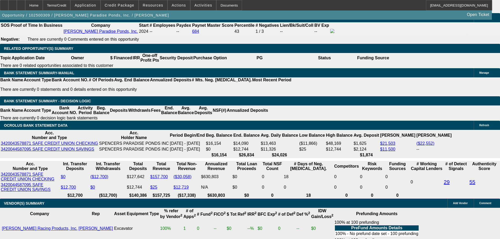
scroll to position [885, 0]
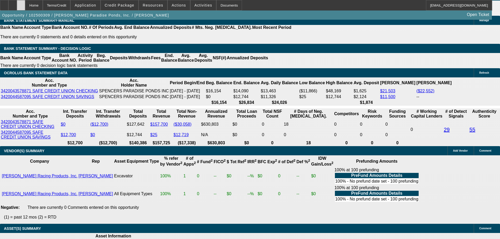
click at [25, 6] on div at bounding box center [21, 5] width 8 height 10
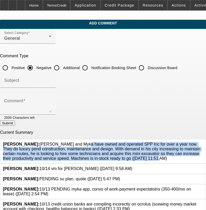
drag, startPoint x: 112, startPoint y: 155, endPoint x: 39, endPoint y: 142, distance: 74.5
click at [39, 142] on span "[PERSON_NAME]: [PERSON_NAME] and [PERSON_NAME] have owned and operated SPP Inc …" at bounding box center [101, 151] width 197 height 19
drag, startPoint x: 44, startPoint y: 142, endPoint x: 47, endPoint y: 142, distance: 2.6
copy span "[PERSON_NAME] and Myka have owned and operated SPP Inc for over a year now. The…"
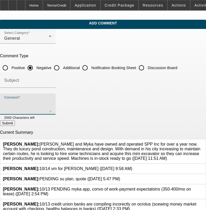
click at [51, 101] on textarea "Comment" at bounding box center [27, 106] width 47 height 13
drag, startPoint x: 72, startPoint y: 63, endPoint x: 70, endPoint y: 70, distance: 7.6
click at [72, 63] on div "Additional" at bounding box center [65, 67] width 28 height 10
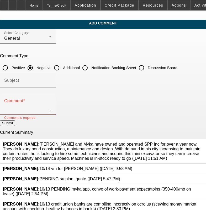
click at [62, 69] on input "Additional" at bounding box center [56, 67] width 10 height 10
radio input "true"
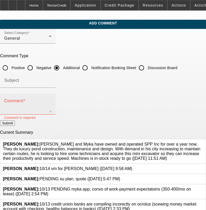
click at [51, 95] on div "Comment" at bounding box center [27, 103] width 47 height 21
paste textarea "[PERSON_NAME] and Myka have owned and operated SPP Inc for over a year now. The…"
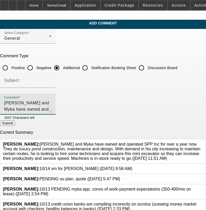
scroll to position [11, 0]
type textarea "[PERSON_NAME] and Myka have owned and operated SPP Inc for over a year now. The…"
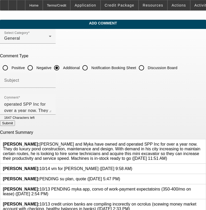
click at [203, 142] on icon at bounding box center [203, 142] width 0 height 0
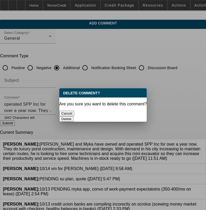
click at [74, 116] on button "Delete" at bounding box center [66, 119] width 14 height 6
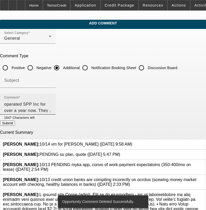
scroll to position [0, 0]
drag, startPoint x: 192, startPoint y: 109, endPoint x: 191, endPoint y: 128, distance: 18.4
click at [51, 112] on textarea "[PERSON_NAME] and Myka have owned and operated SPP Inc for over a year now. The…" at bounding box center [27, 106] width 47 height 13
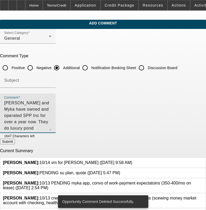
click at [15, 141] on button "Submit" at bounding box center [7, 141] width 15 height 6
radio input "true"
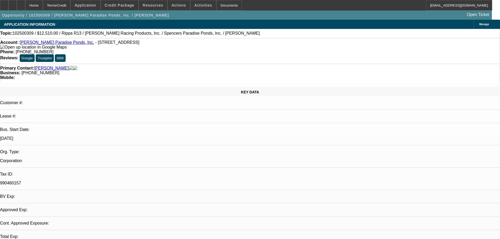
select select "0.1"
select select "2"
select select "0.1"
select select "4"
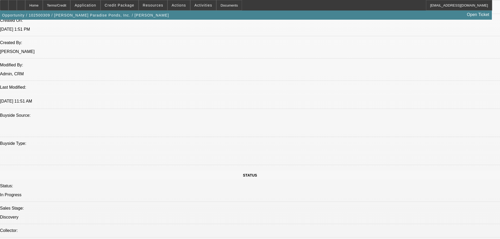
drag, startPoint x: 256, startPoint y: 102, endPoint x: 264, endPoint y: 190, distance: 88.2
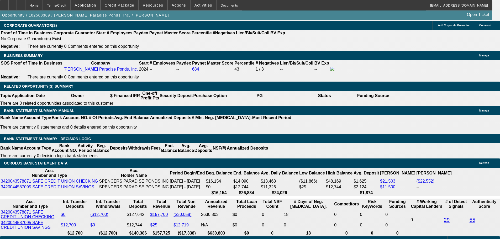
scroll to position [859, 0]
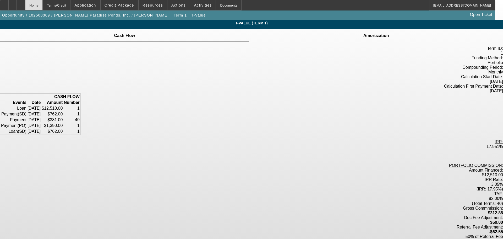
click at [43, 7] on div "Home" at bounding box center [34, 5] width 18 height 10
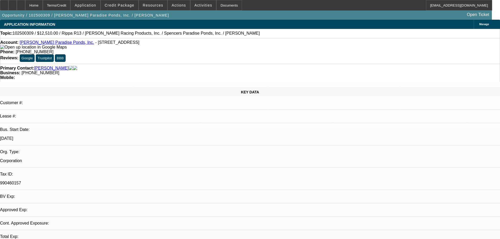
select select "0.1"
select select "2"
select select "0.1"
select select "4"
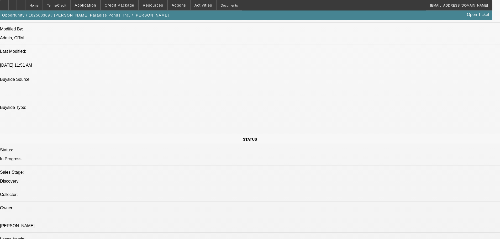
drag, startPoint x: 193, startPoint y: 107, endPoint x: 206, endPoint y: 178, distance: 72.0
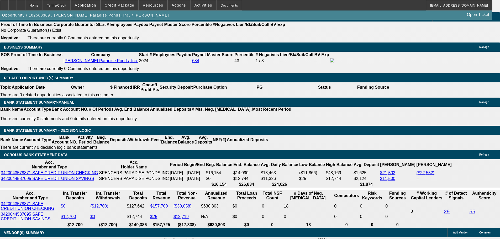
scroll to position [852, 0]
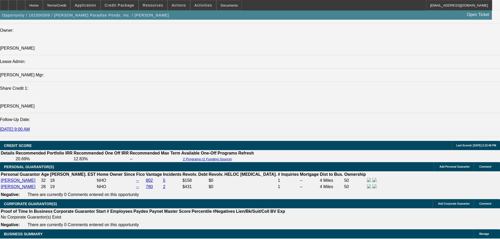
drag, startPoint x: 222, startPoint y: 165, endPoint x: 214, endPoint y: 89, distance: 75.9
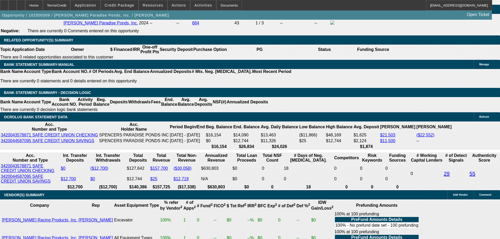
scroll to position [892, 0]
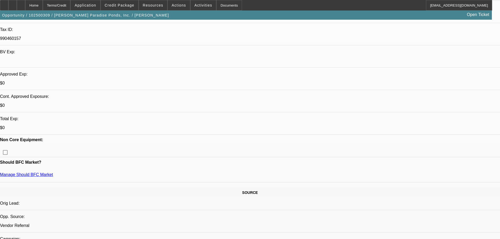
drag, startPoint x: 254, startPoint y: 186, endPoint x: 254, endPoint y: 111, distance: 75.3
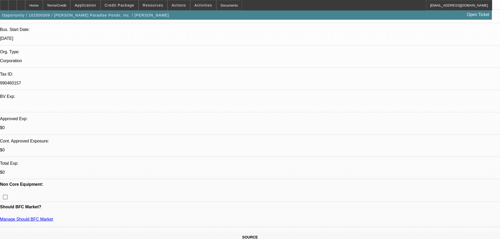
scroll to position [0, 0]
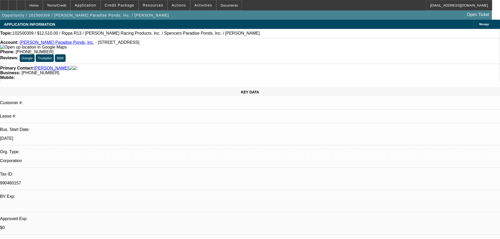
drag, startPoint x: 211, startPoint y: 159, endPoint x: 198, endPoint y: 82, distance: 78.7
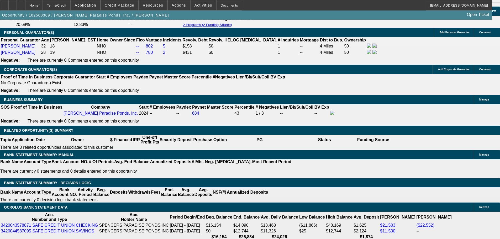
scroll to position [813, 0]
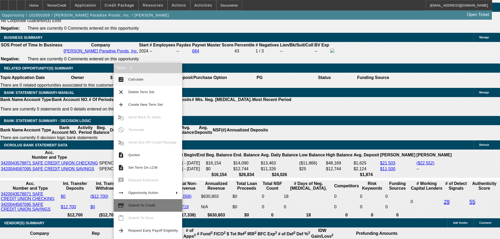
click at [165, 206] on span "Submit To Credit" at bounding box center [153, 205] width 50 height 6
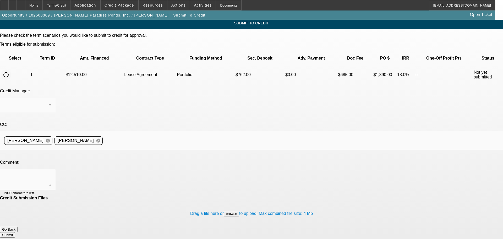
click at [11, 69] on input "radio" at bounding box center [6, 74] width 10 height 10
radio input "true"
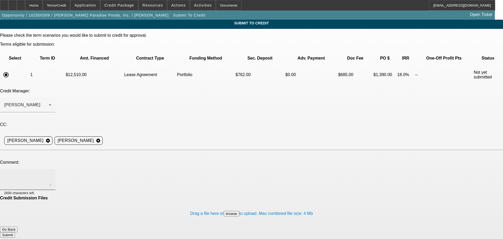
click at [51, 173] on textarea at bounding box center [27, 179] width 47 height 13
click at [49, 102] on div "Arida, George" at bounding box center [26, 105] width 45 height 6
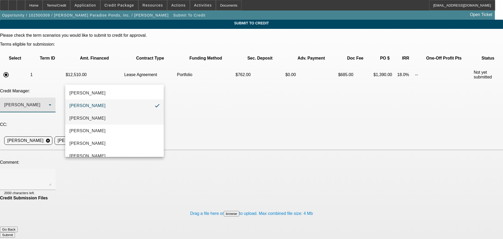
click at [121, 119] on mat-option "[PERSON_NAME]" at bounding box center [114, 118] width 99 height 13
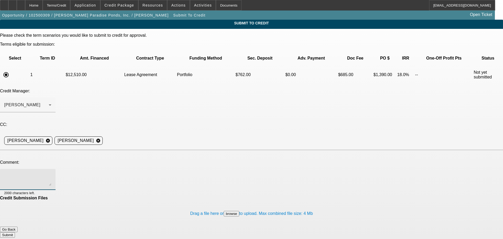
click at [51, 173] on textarea at bounding box center [27, 179] width 47 height 13
click at [51, 173] on textarea "Hey Zach, would you consider this structure in port? First referral from new ve…" at bounding box center [27, 179] width 47 height 13
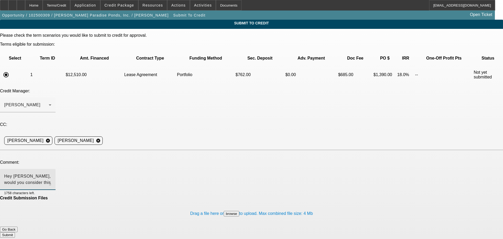
click at [51, 173] on textarea "Hey Zach, would you consider this structure in port? First referral from new ve…" at bounding box center [27, 179] width 47 height 13
click at [51, 173] on textarea "Hey Zach, would you consider this structure in port for these good credit custo…" at bounding box center [27, 179] width 47 height 13
click at [51, 169] on div "Hey Zach, would you consider this structure in port for these good credit custo…" at bounding box center [27, 179] width 47 height 21
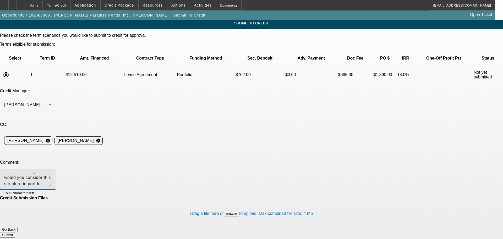
click at [51, 173] on textarea "Hey Zach, would you consider this structure in port for these good credit custo…" at bounding box center [27, 179] width 47 height 13
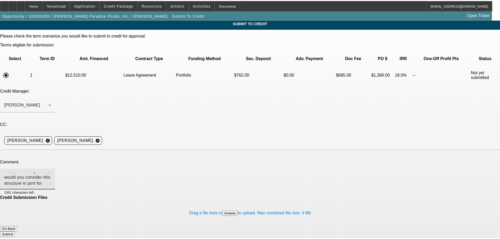
scroll to position [0, 0]
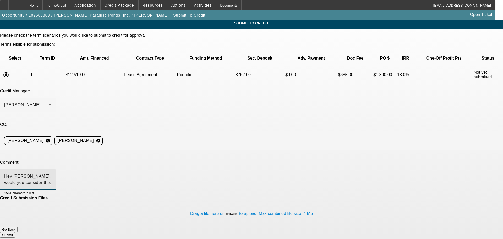
drag, startPoint x: 318, startPoint y: 130, endPoint x: 317, endPoint y: 152, distance: 22.8
click at [51, 173] on textarea "Hey [PERSON_NAME], would you consider this structure in port for these good cre…" at bounding box center [27, 179] width 47 height 13
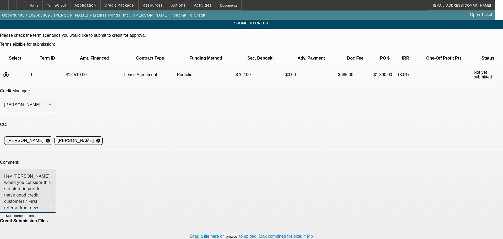
type textarea "Hey [PERSON_NAME], would you consider this structure in port for these good cre…"
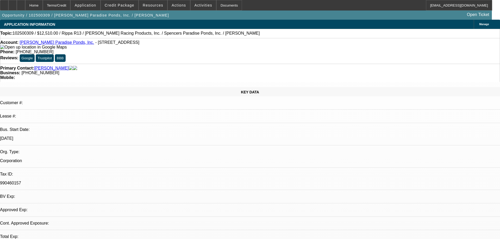
select select "0.1"
select select "2"
select select "0.1"
select select "4"
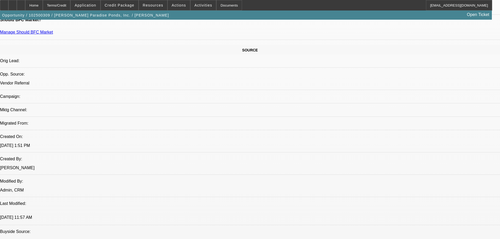
drag, startPoint x: 148, startPoint y: 101, endPoint x: 164, endPoint y: 222, distance: 122.4
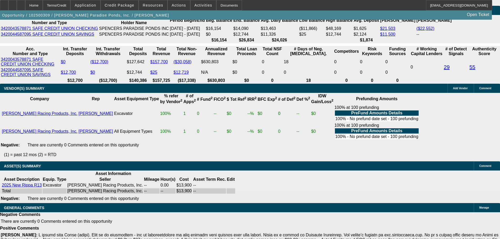
scroll to position [1005, 0]
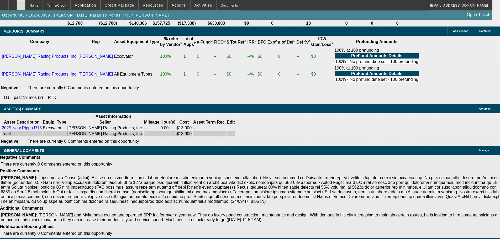
click at [25, 3] on div at bounding box center [21, 5] width 8 height 10
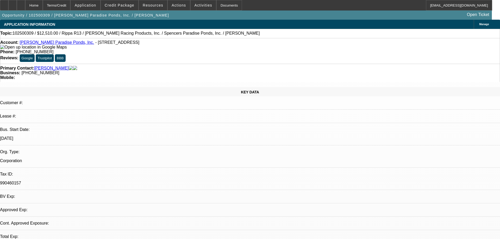
select select "0.1"
select select "2"
select select "0.1"
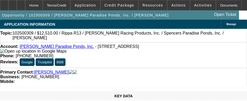
select select "1"
select select "2"
select select "4"
